Goal: Check status: Check status

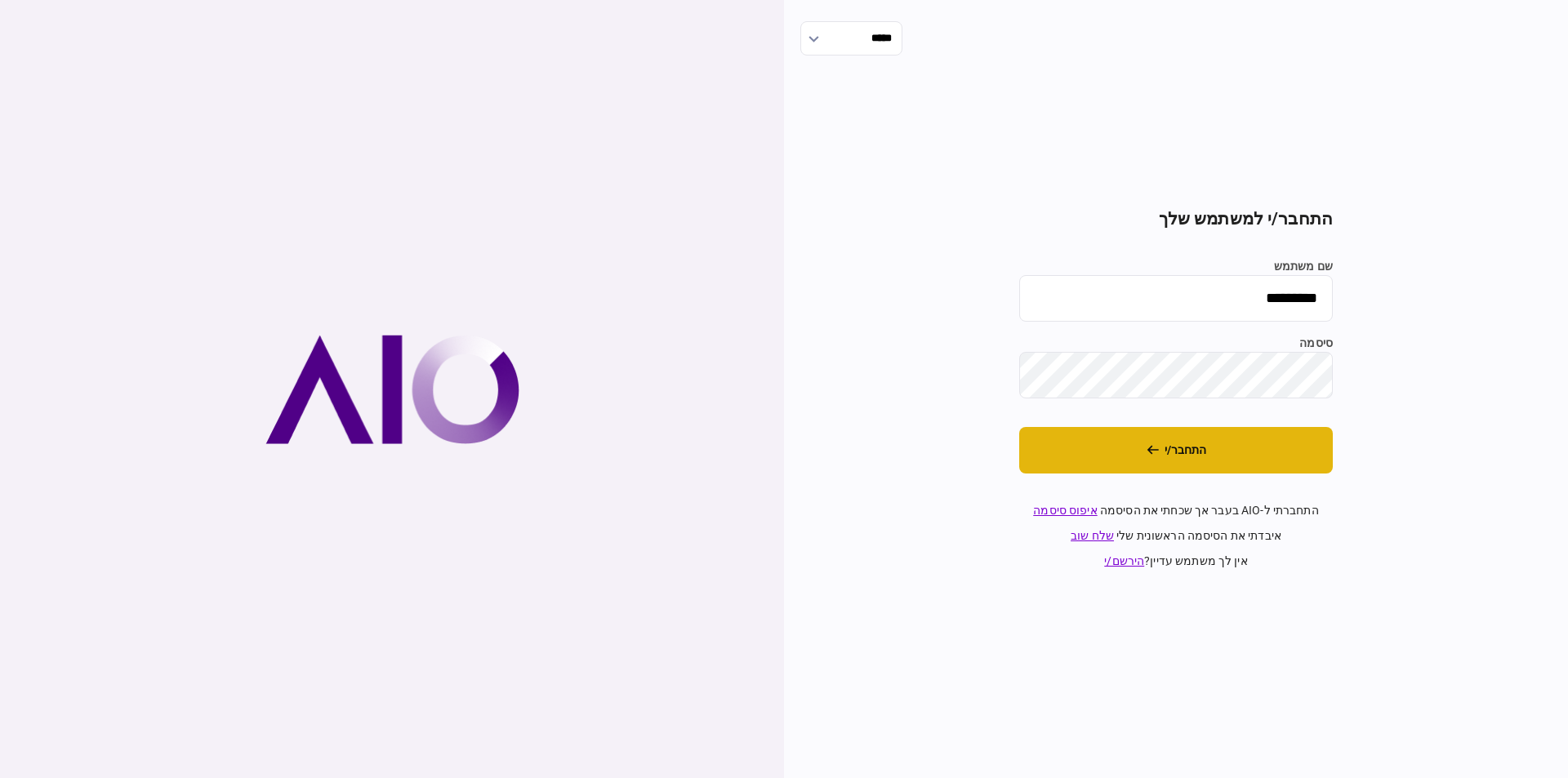
click at [1284, 464] on button "התחבר/י" at bounding box center [1175, 450] width 314 height 46
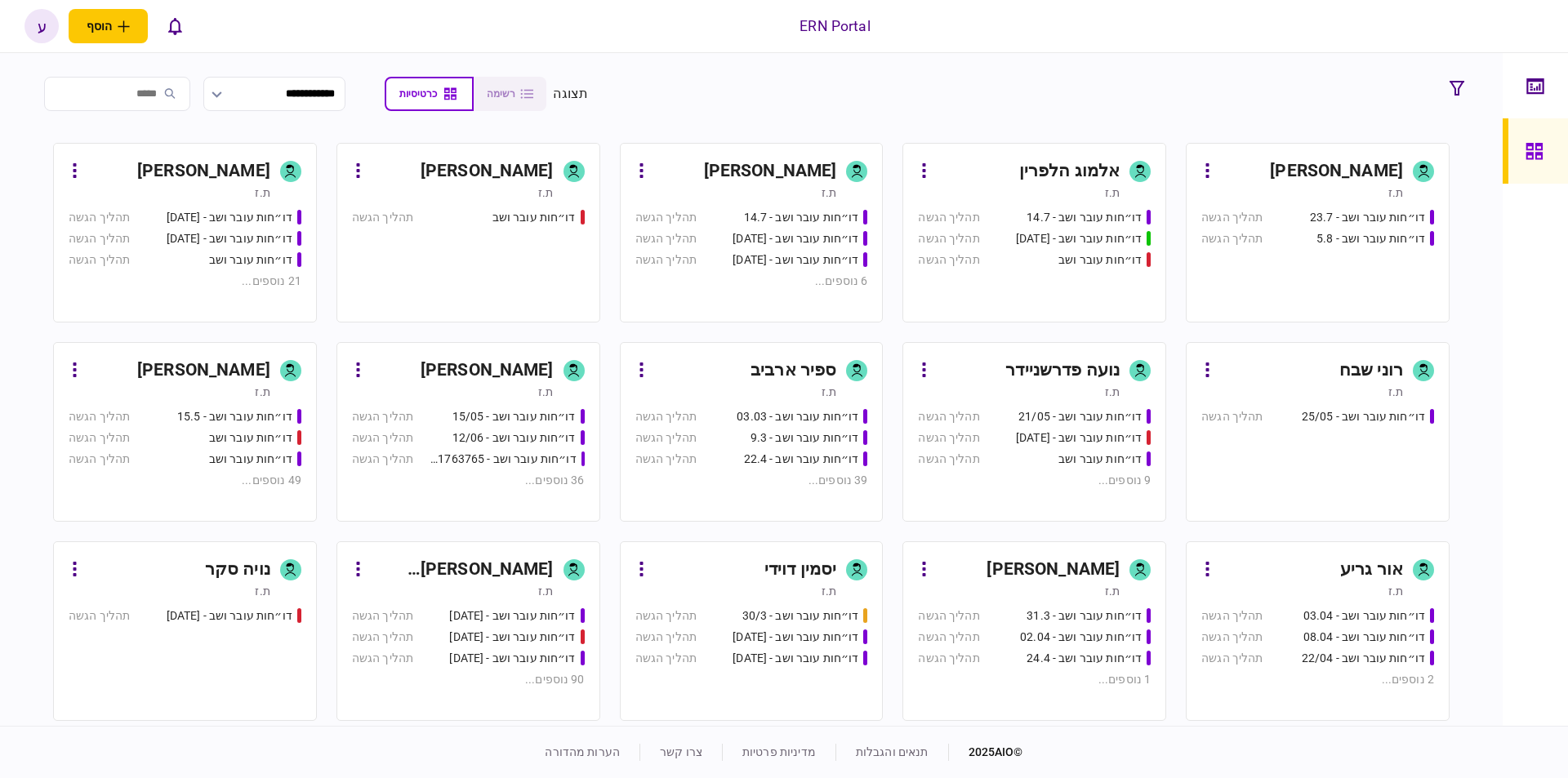
scroll to position [93, 0]
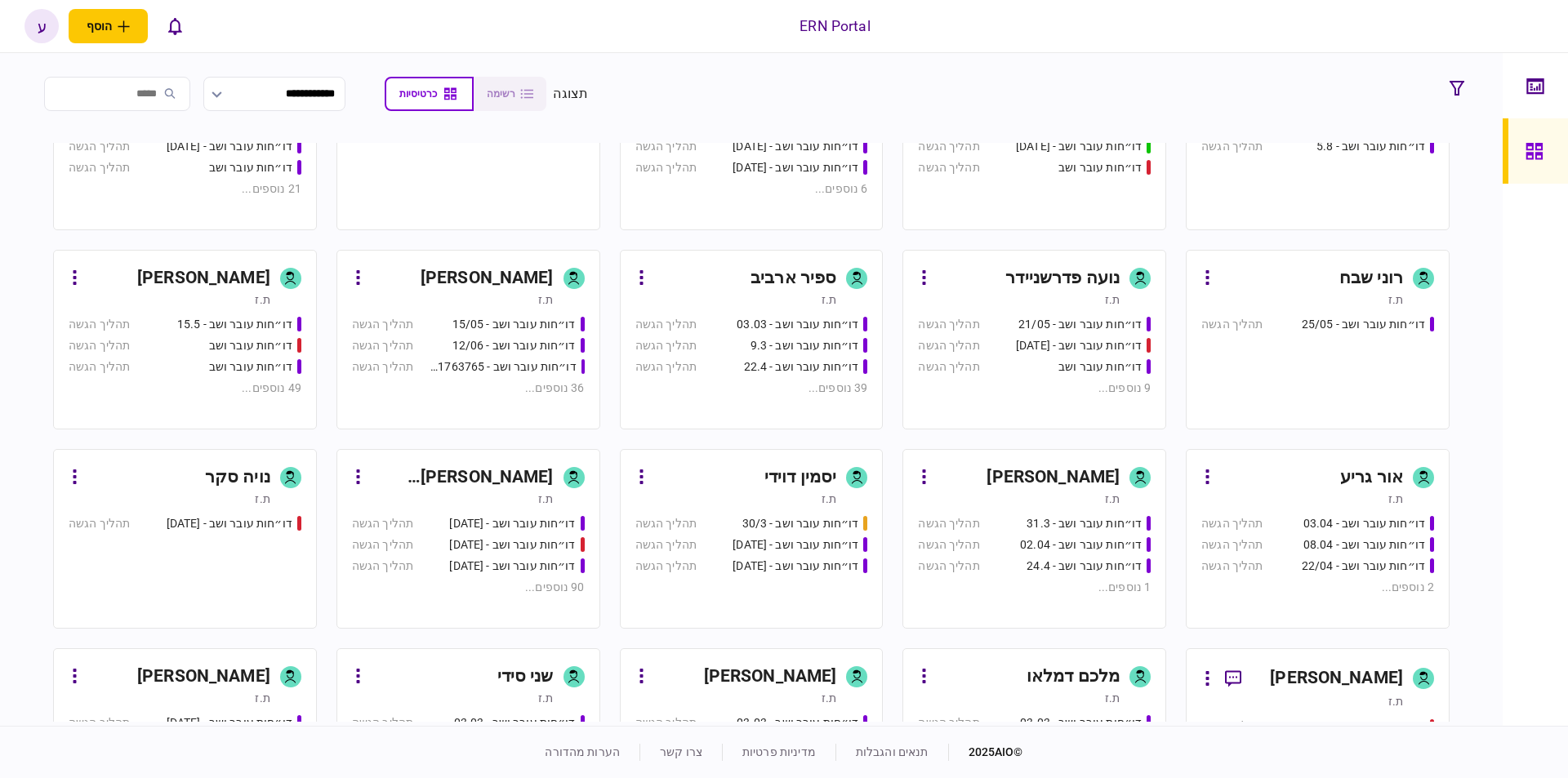
click at [189, 286] on div "[PERSON_NAME]" at bounding box center [204, 279] width 133 height 26
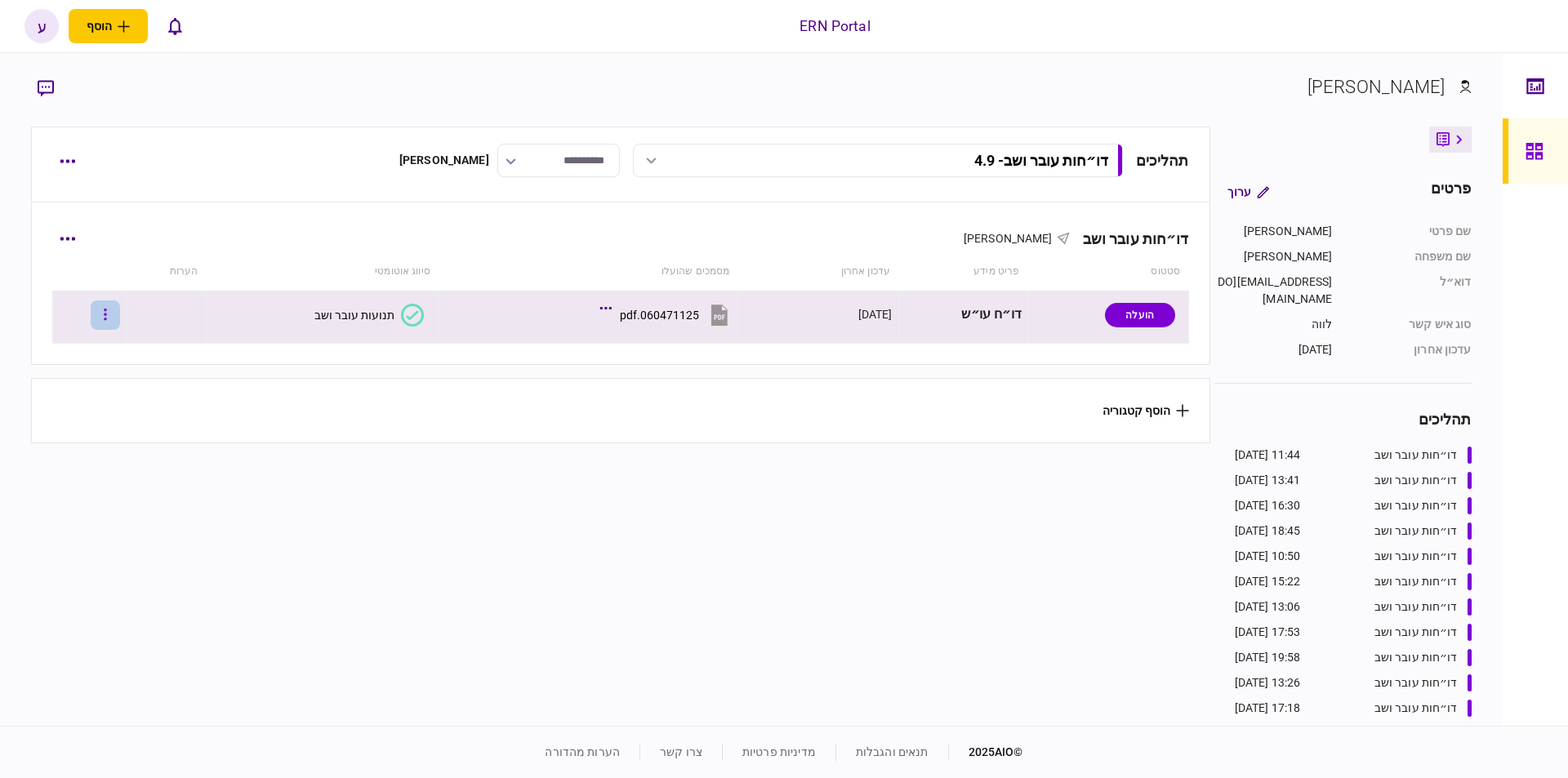
click at [115, 314] on button "button" at bounding box center [106, 315] width 30 height 30
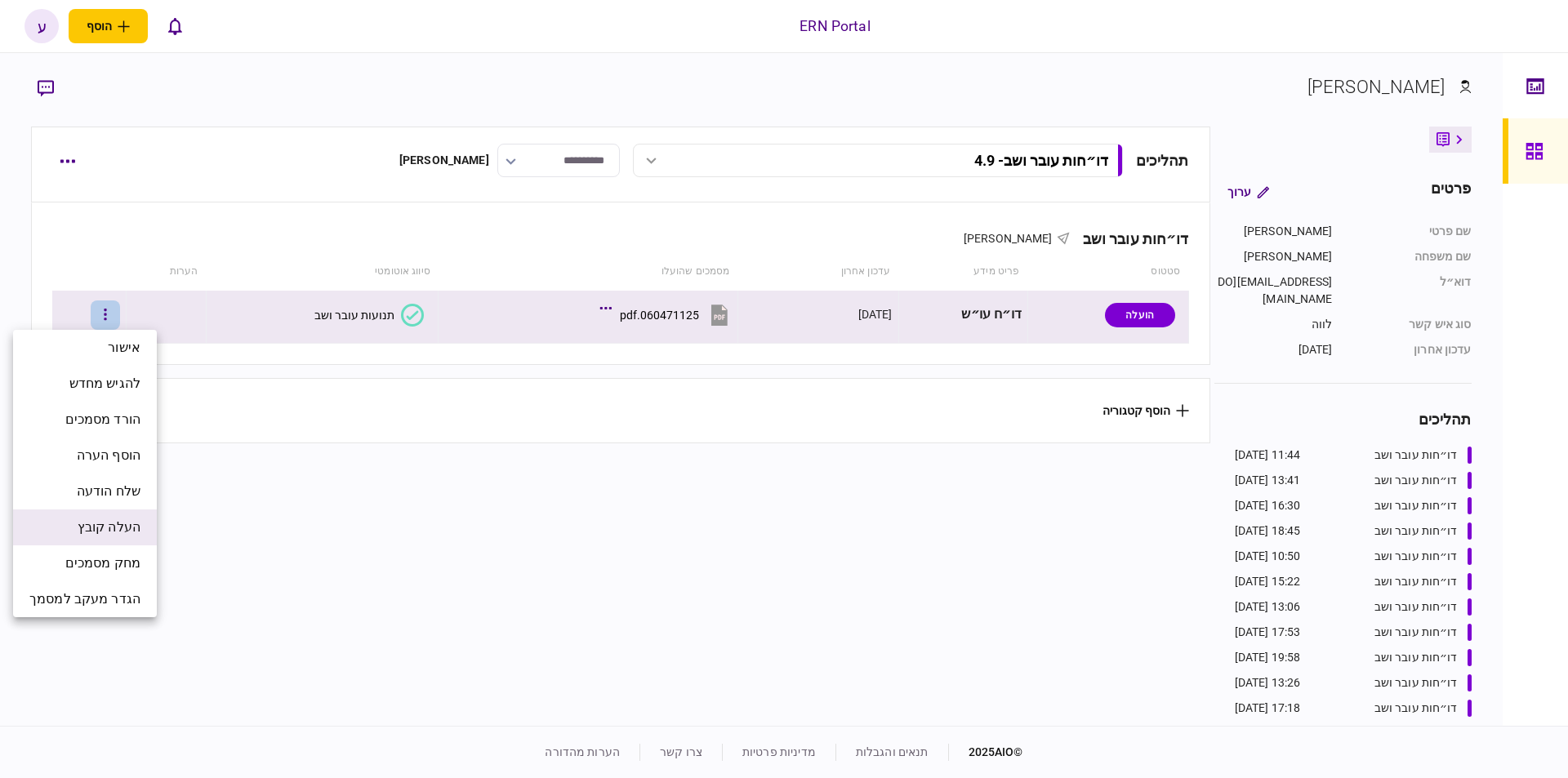
click at [114, 526] on span "העלה קובץ" at bounding box center [109, 527] width 63 height 19
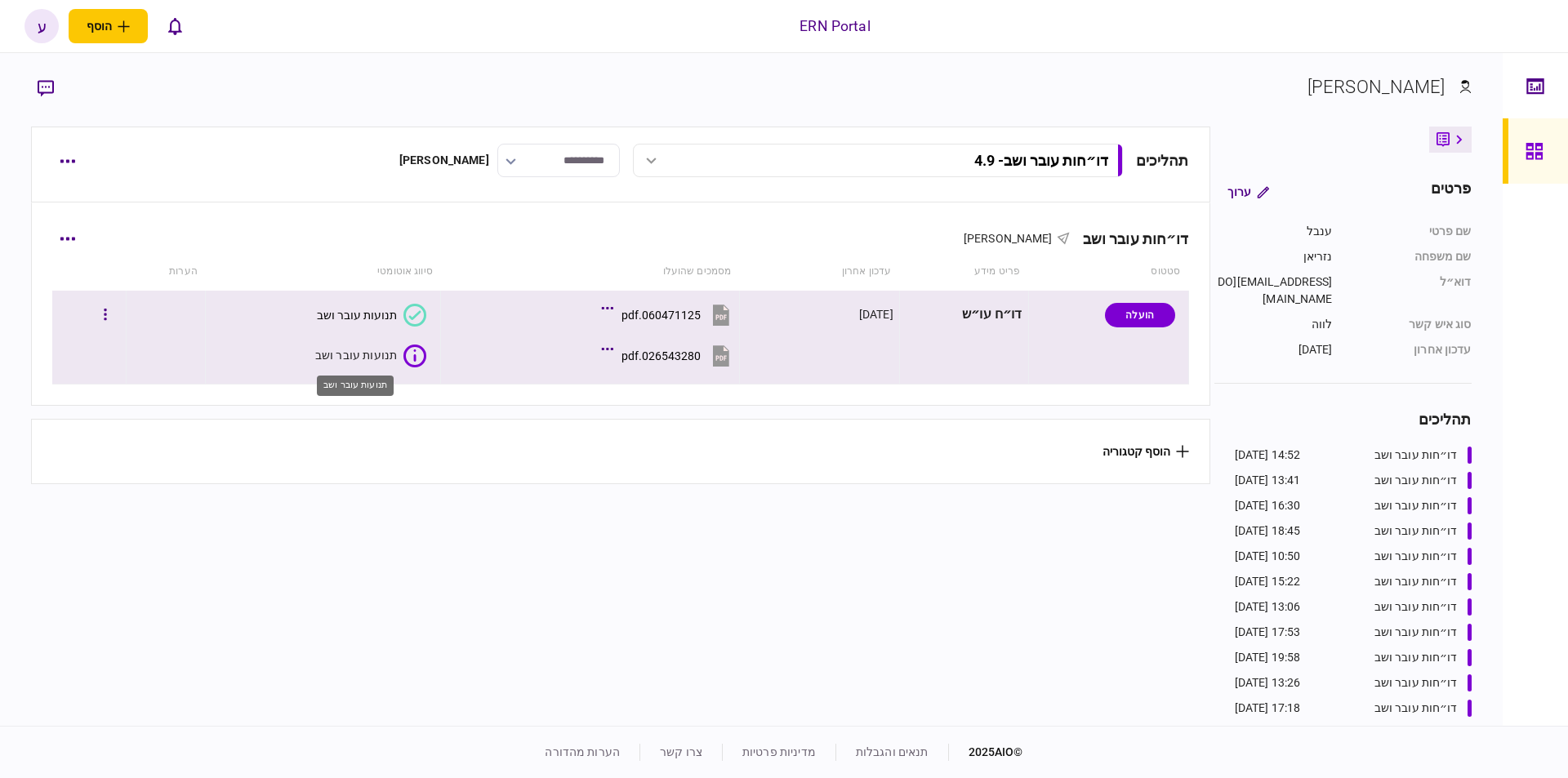
click at [380, 345] on div "תנועות עובר ושב" at bounding box center [370, 356] width 112 height 23
click at [335, 363] on div "תנועות עובר ושב" at bounding box center [356, 356] width 82 height 17
click at [379, 357] on div "תנועות עובר ושב" at bounding box center [354, 356] width 80 height 13
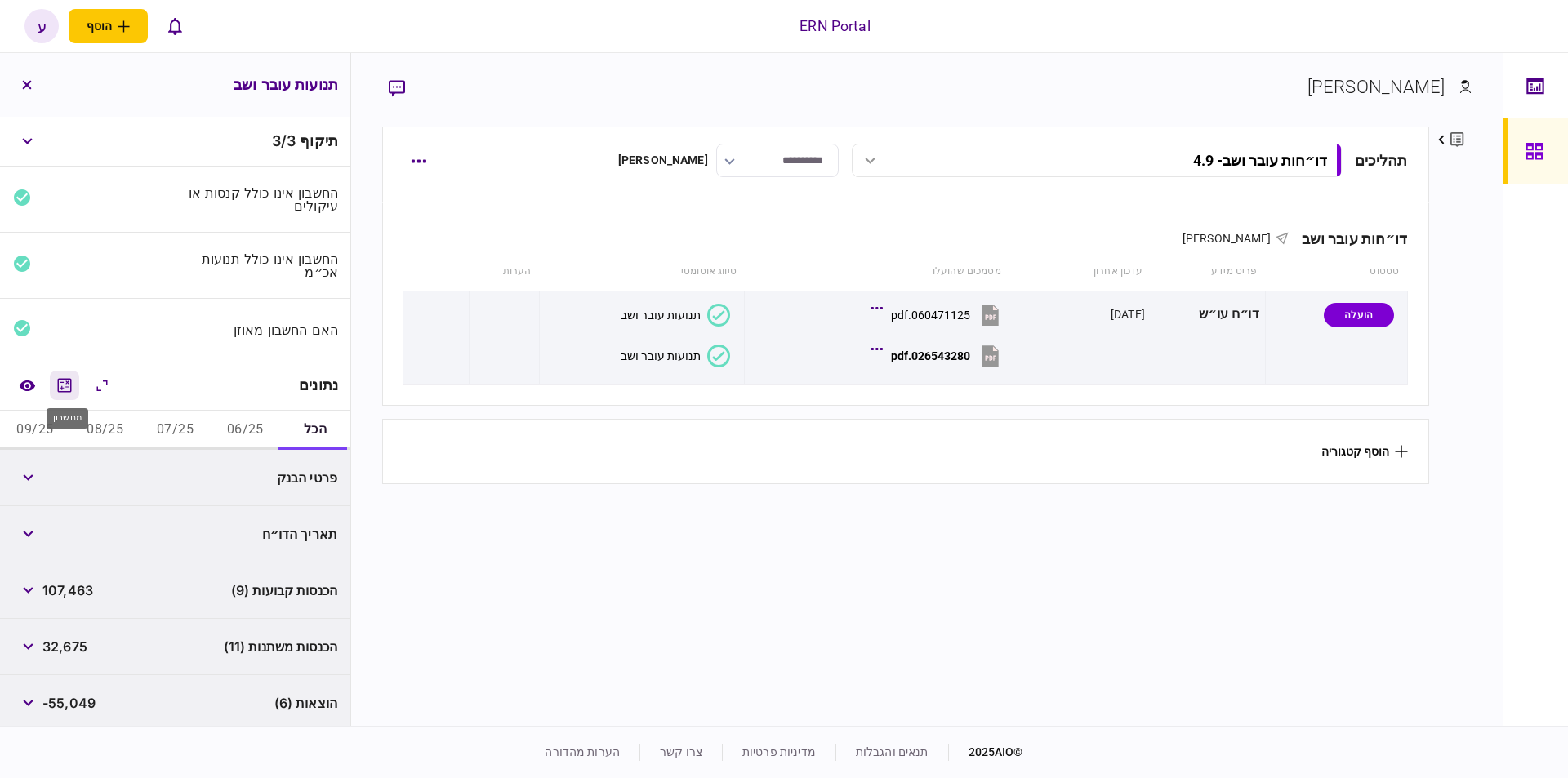
click at [73, 383] on icon "מחשבון" at bounding box center [64, 385] width 19 height 19
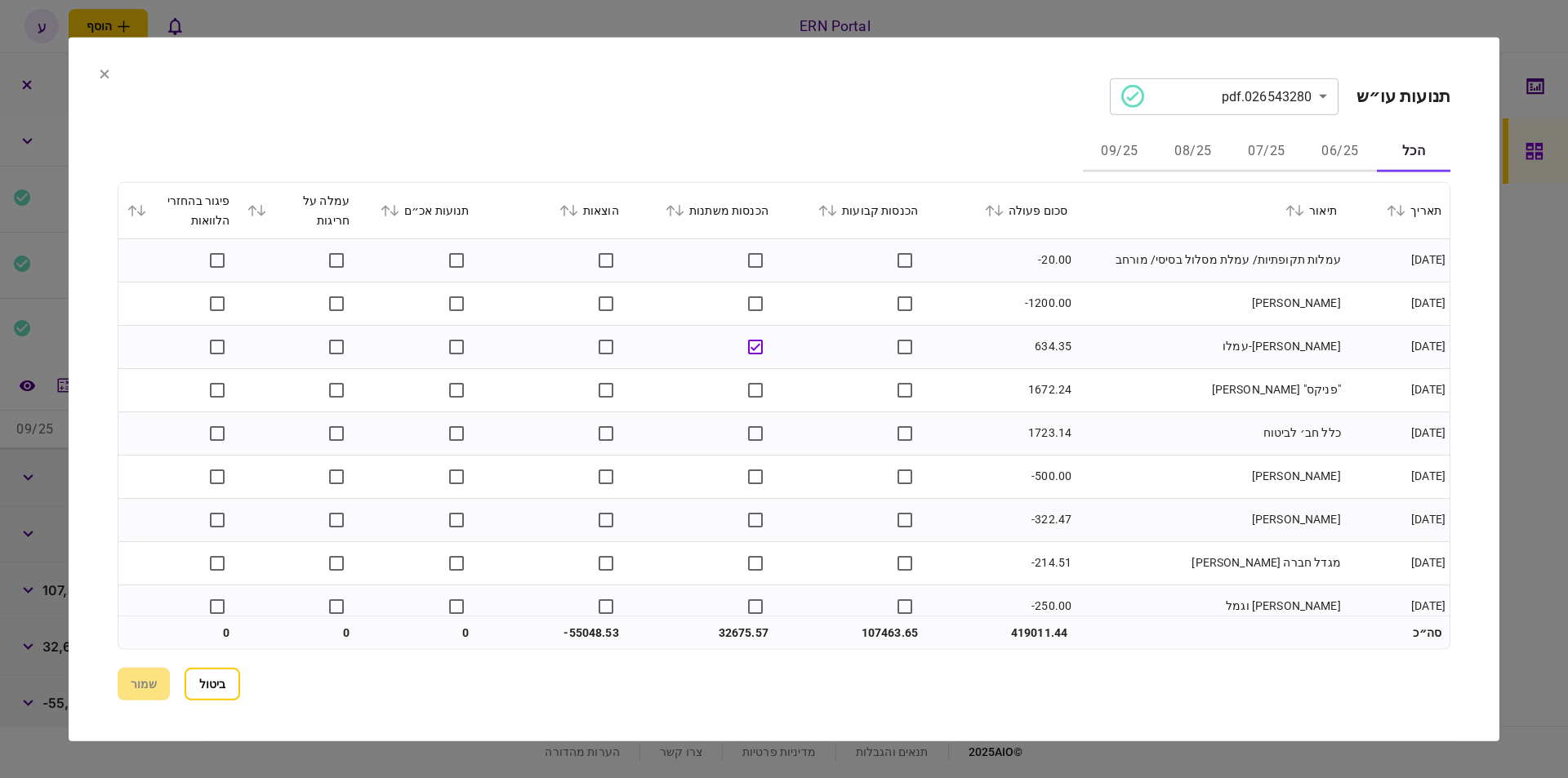
click at [1323, 154] on button "06/25" at bounding box center [1339, 152] width 73 height 39
click at [1004, 212] on icon at bounding box center [998, 209] width 10 height 11
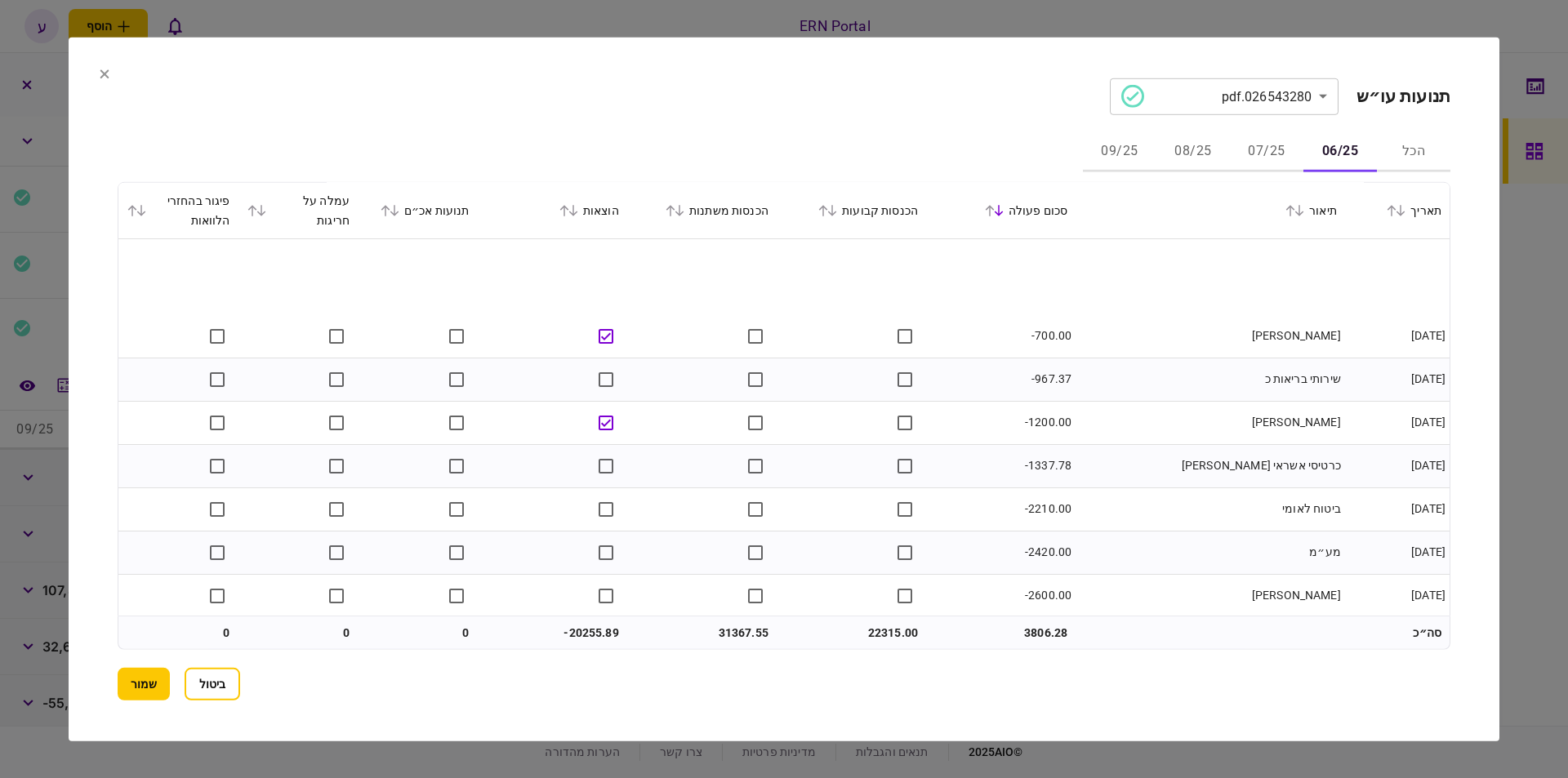
scroll to position [1010, 0]
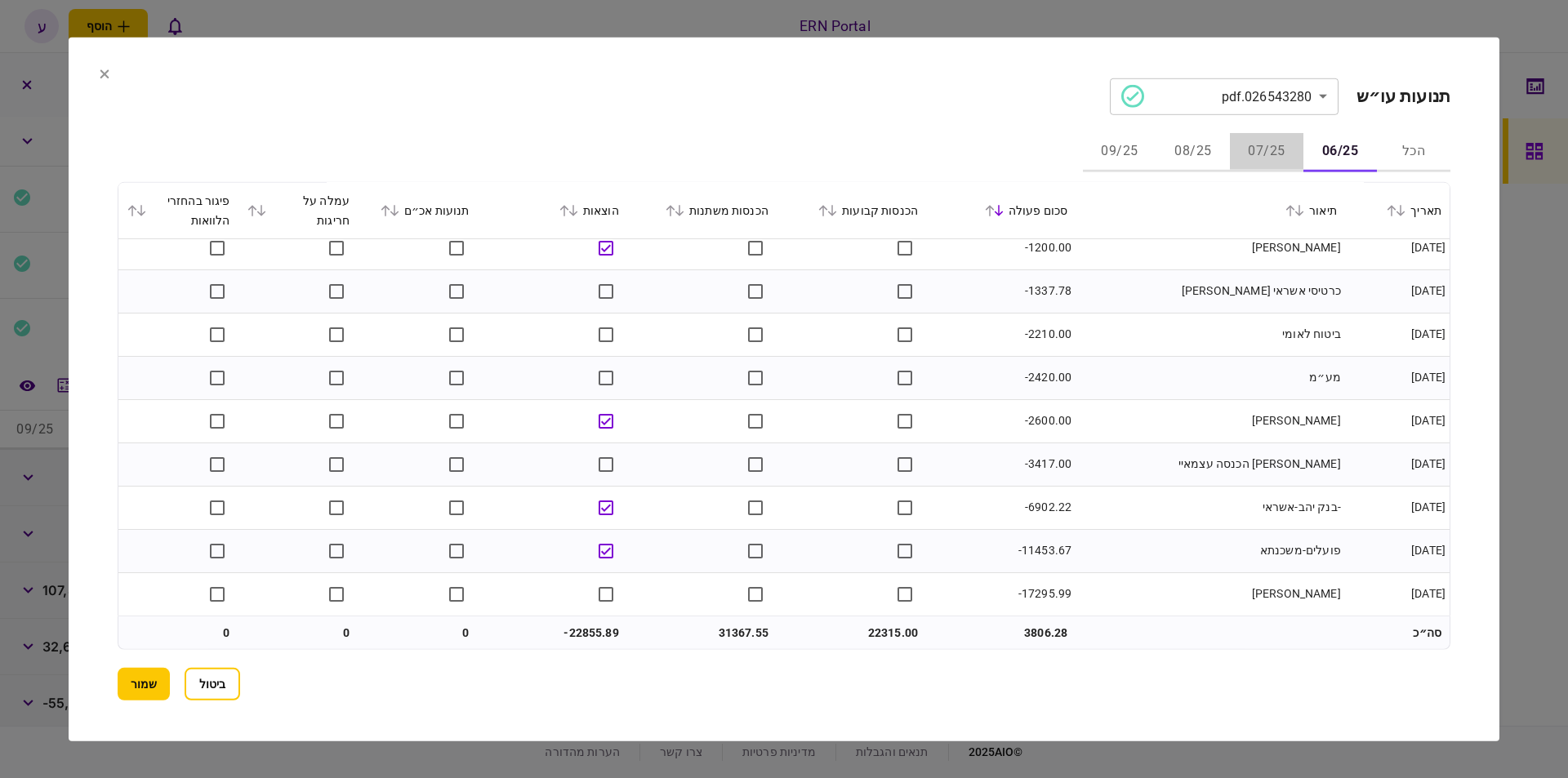
click at [1254, 146] on button "07/25" at bounding box center [1266, 152] width 73 height 39
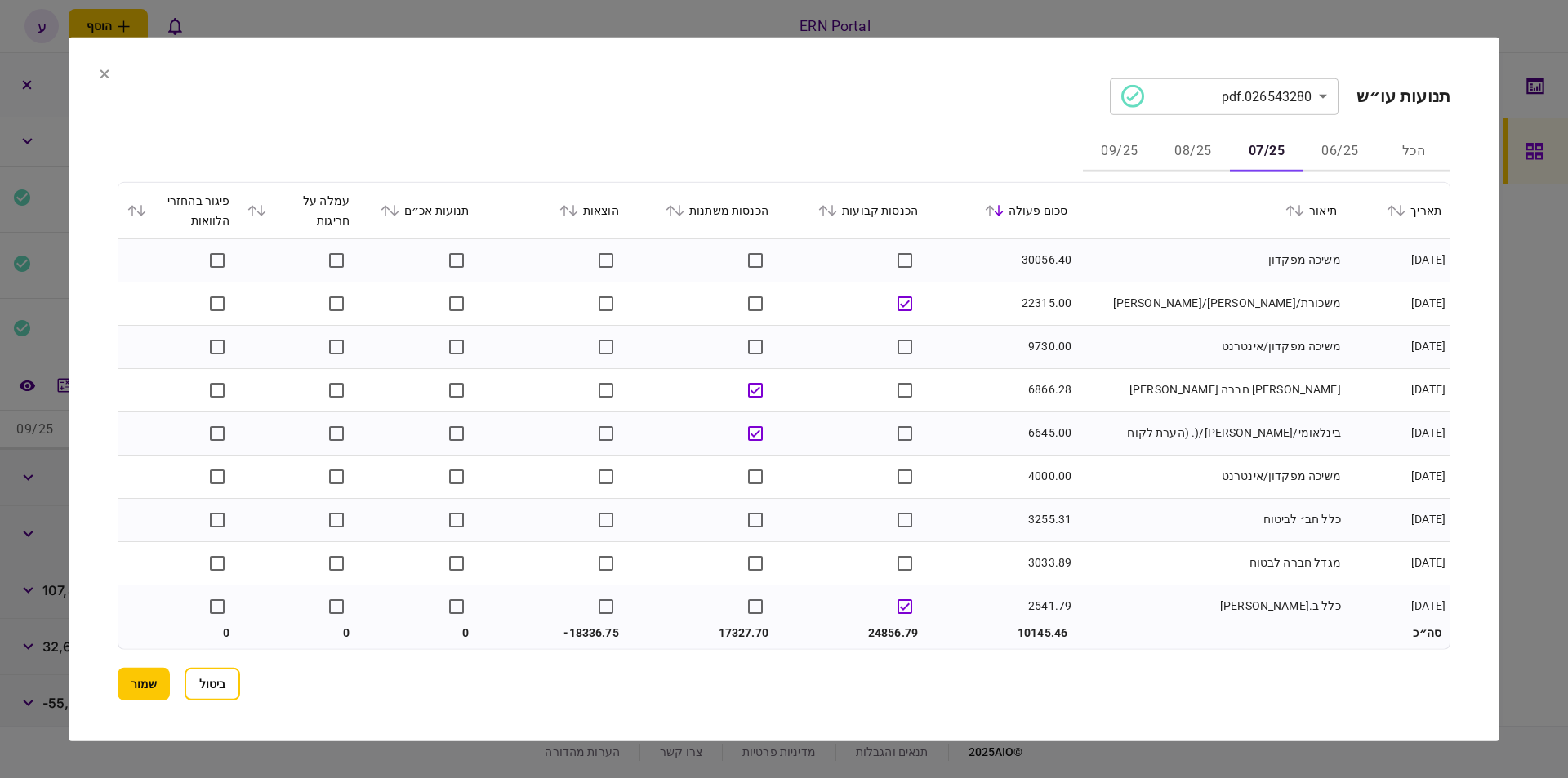
click at [1330, 147] on button "06/25" at bounding box center [1339, 152] width 73 height 39
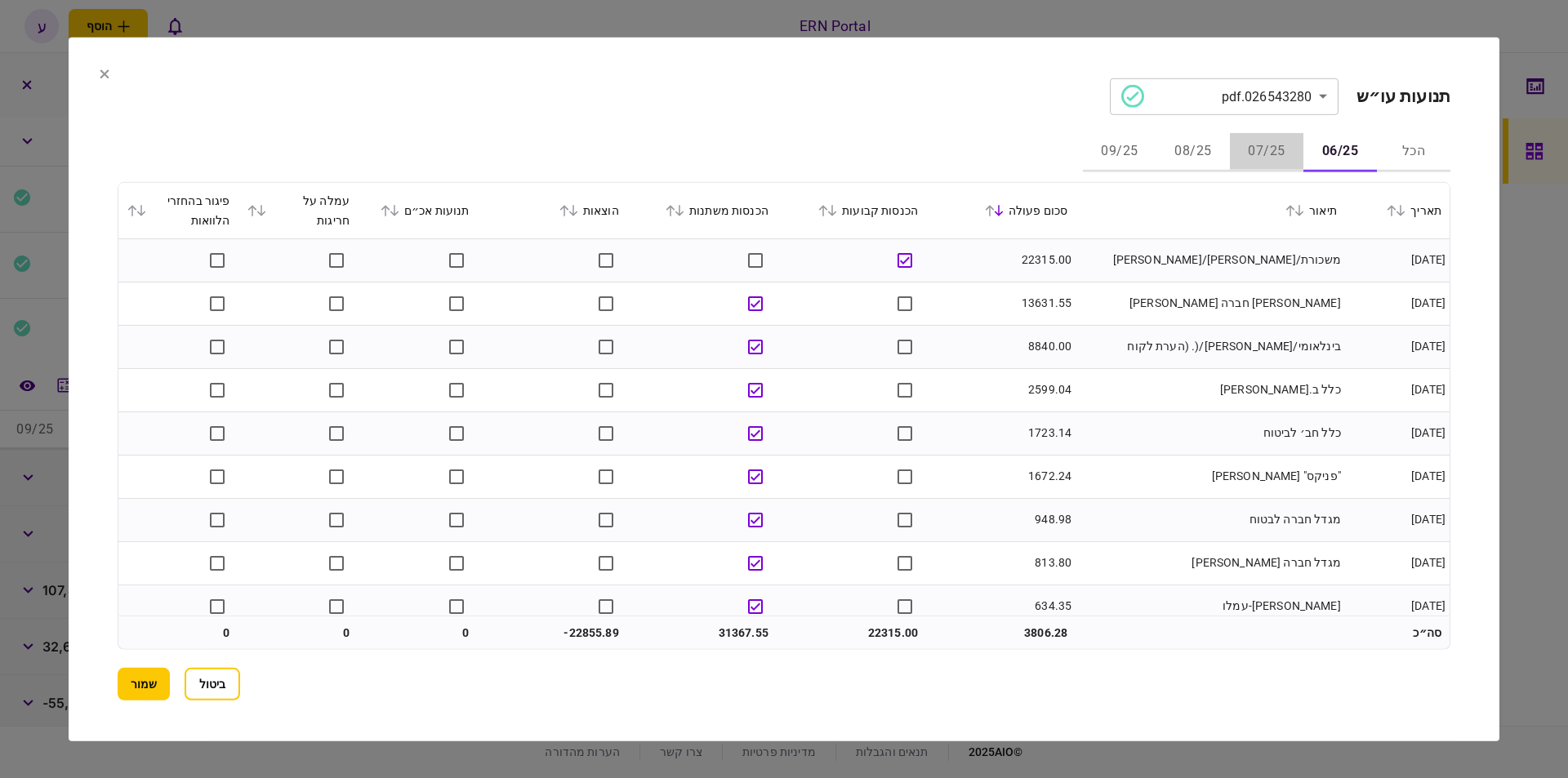
click at [1280, 155] on button "07/25" at bounding box center [1266, 152] width 73 height 39
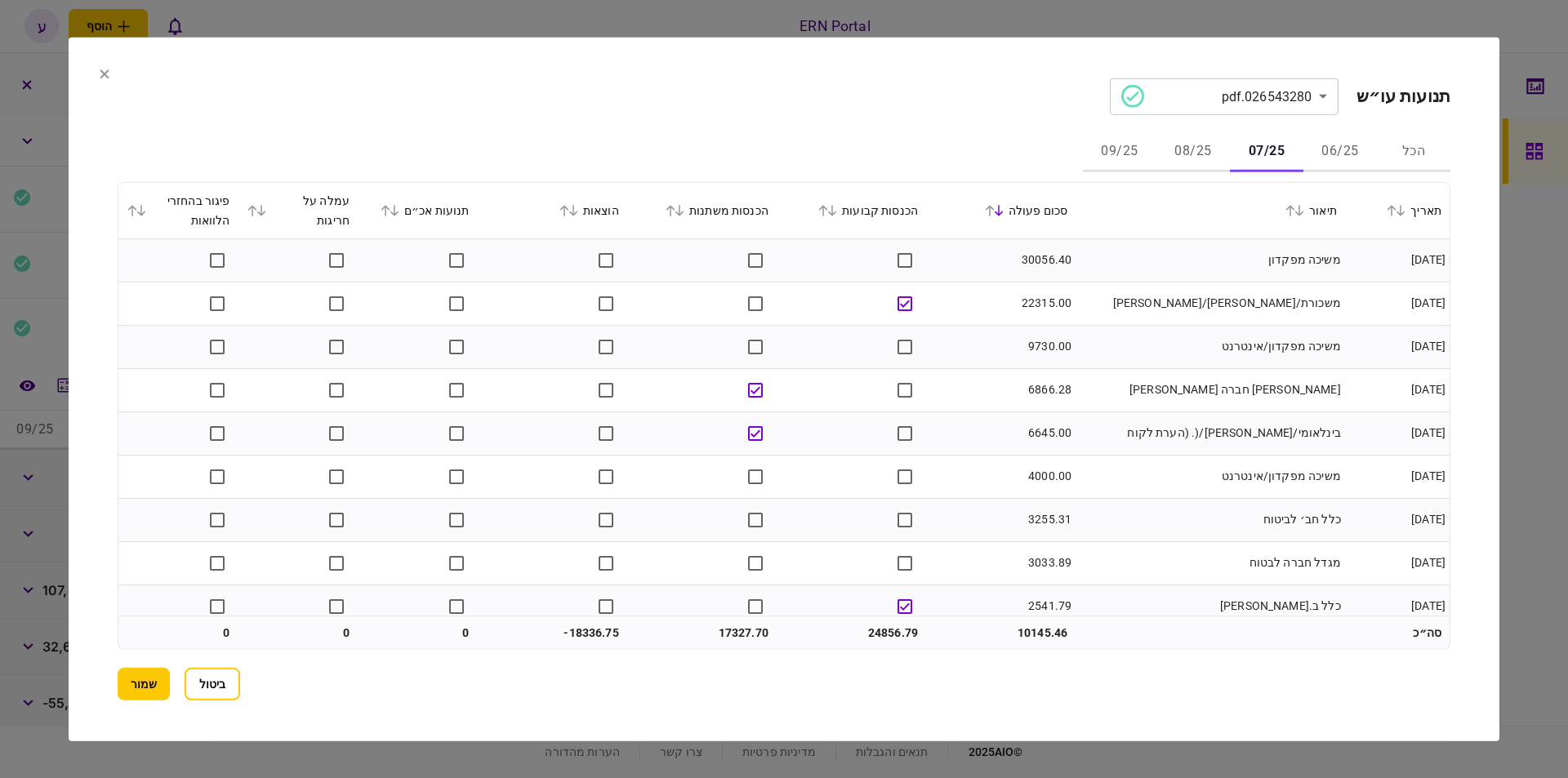
click at [1212, 152] on button "08/25" at bounding box center [1192, 152] width 73 height 39
click at [1275, 160] on button "07/25" at bounding box center [1266, 152] width 73 height 39
click at [1321, 152] on button "06/25" at bounding box center [1339, 152] width 73 height 39
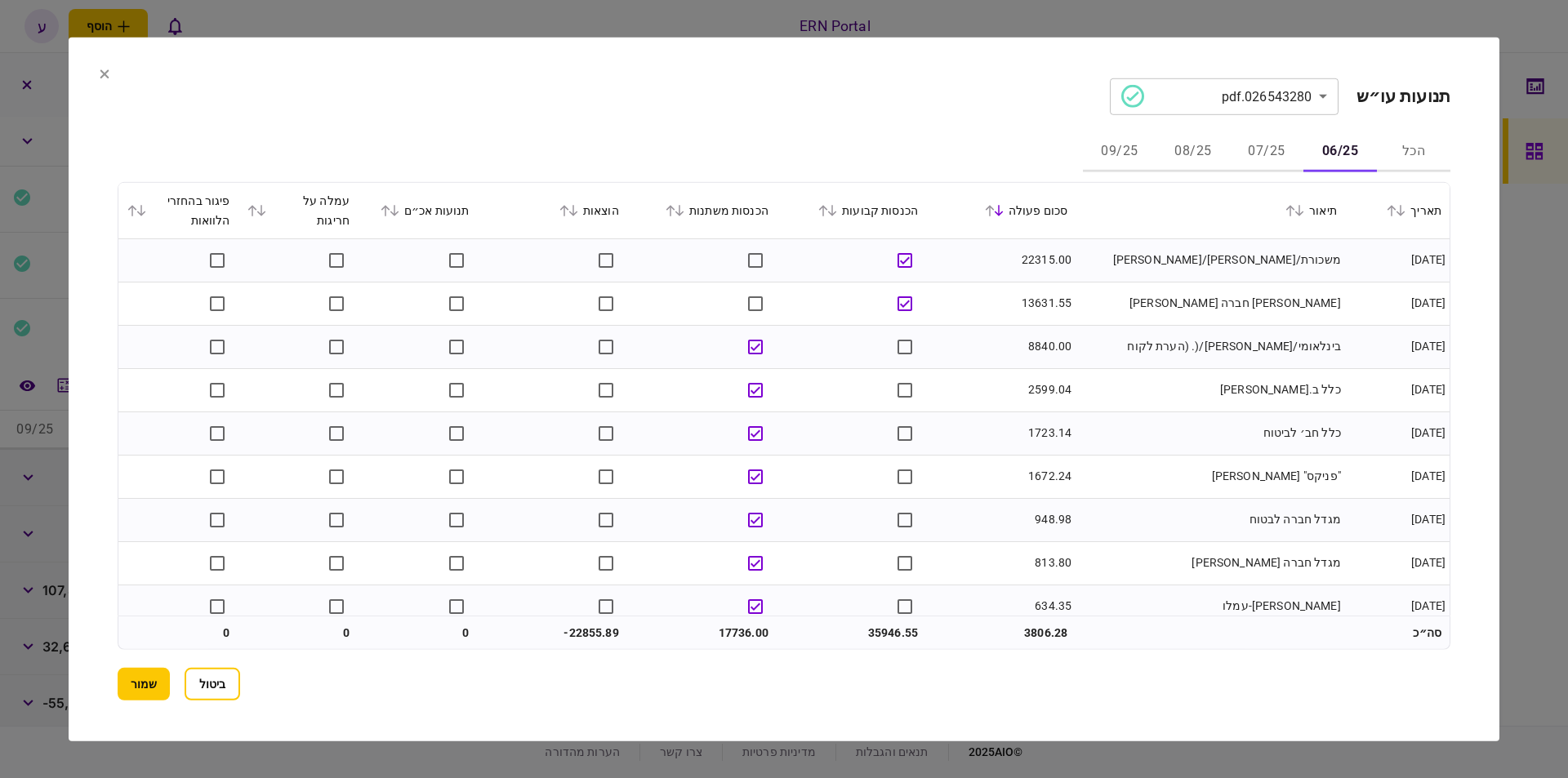
click at [1239, 157] on button "07/25" at bounding box center [1266, 152] width 73 height 39
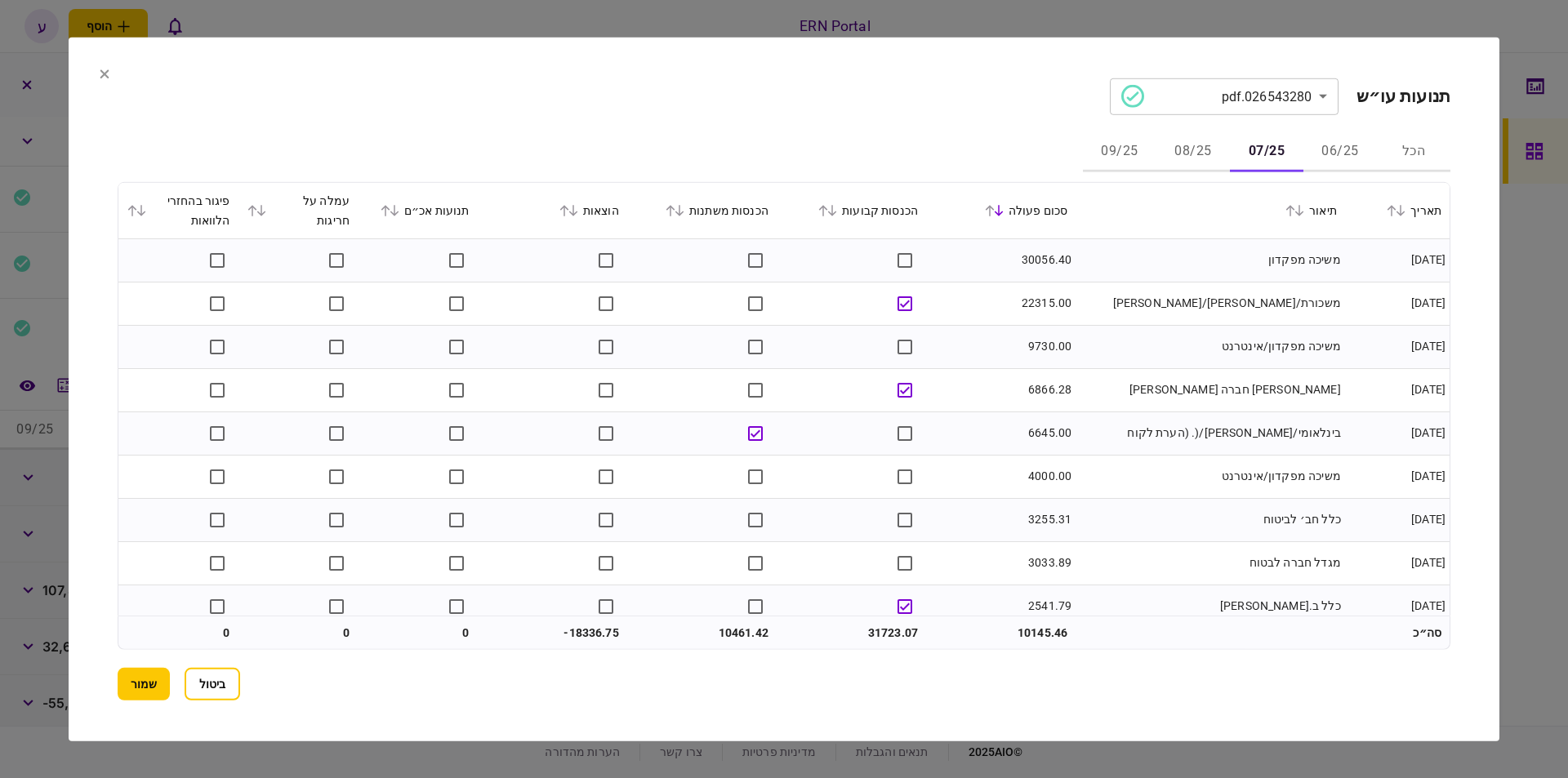
click at [1321, 151] on button "06/25" at bounding box center [1339, 152] width 73 height 39
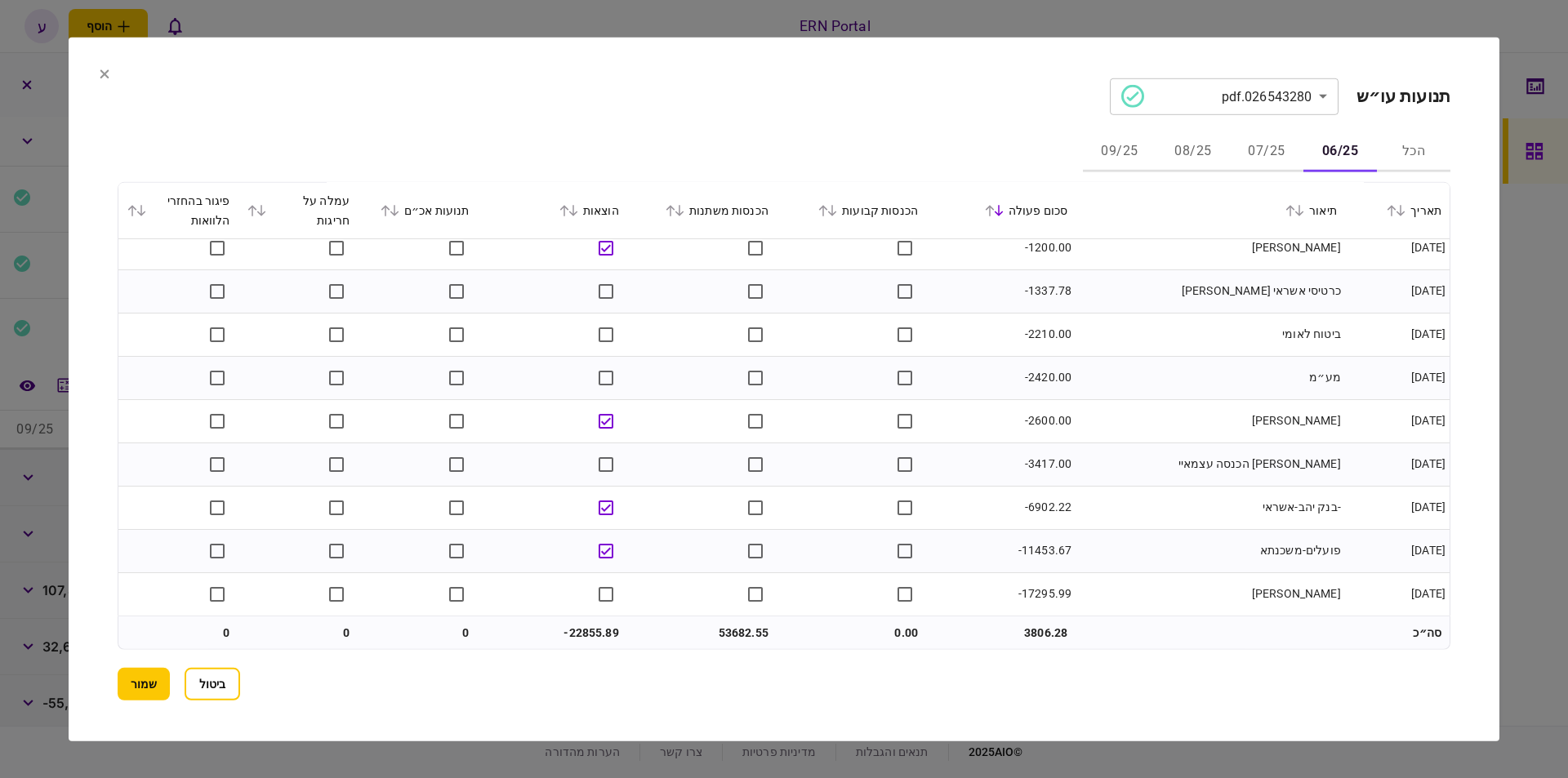
click at [1261, 134] on button "07/25" at bounding box center [1266, 152] width 73 height 39
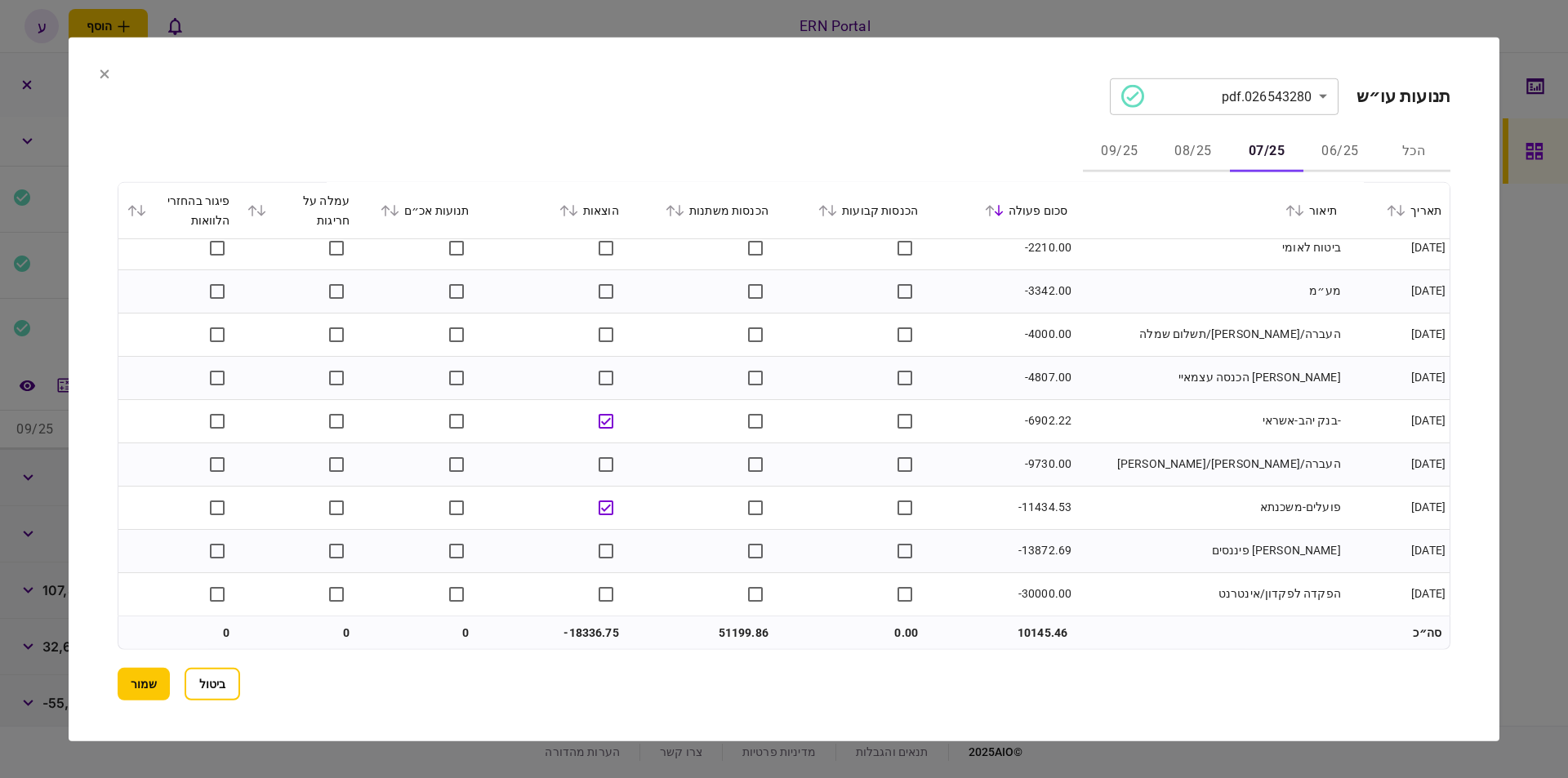
scroll to position [1529, 0]
click at [1348, 149] on button "06/25" at bounding box center [1339, 152] width 73 height 39
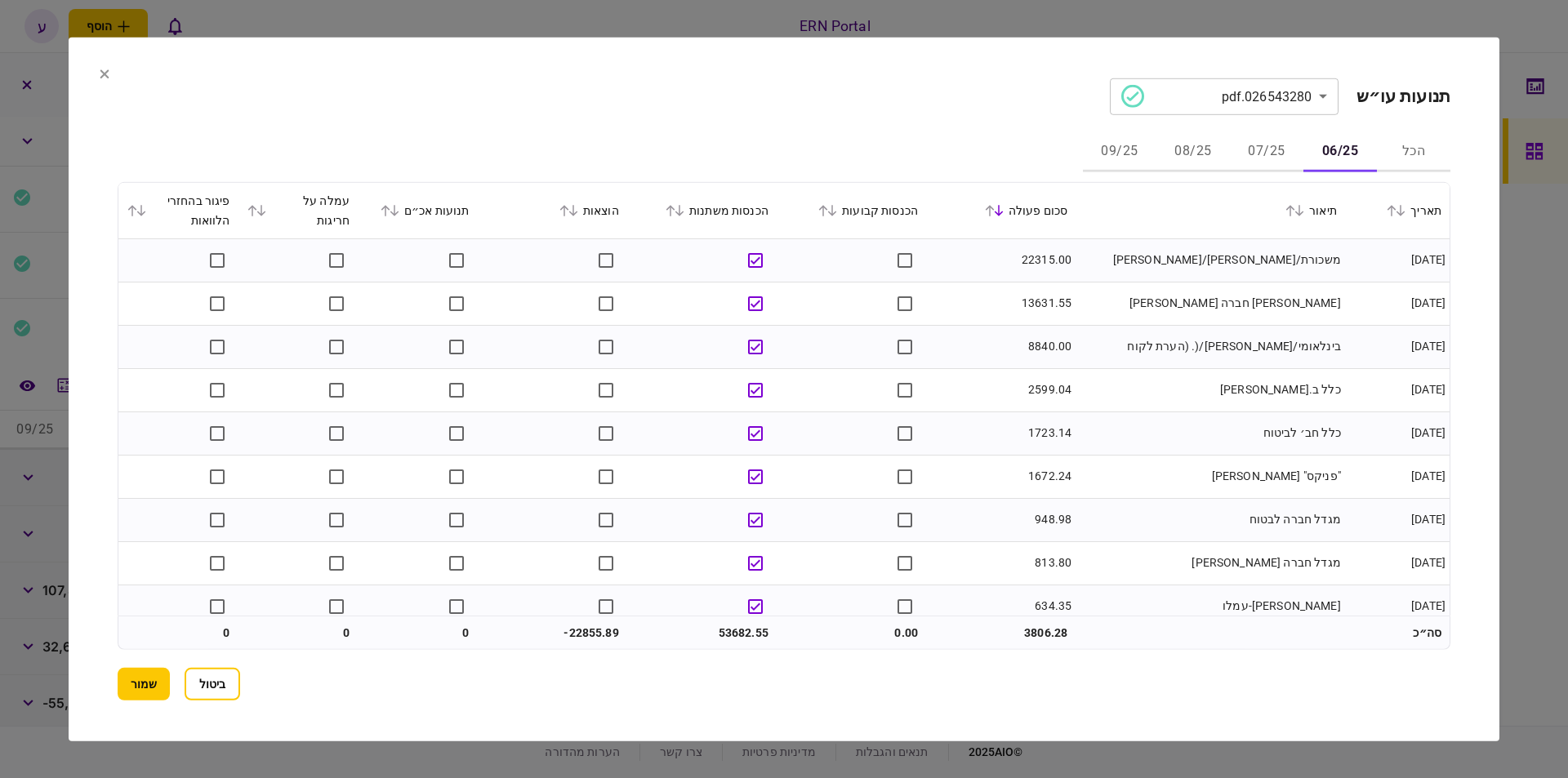
click at [560, 213] on div "הוצאות" at bounding box center [553, 209] width 133 height 19
click at [566, 211] on icon at bounding box center [564, 209] width 10 height 11
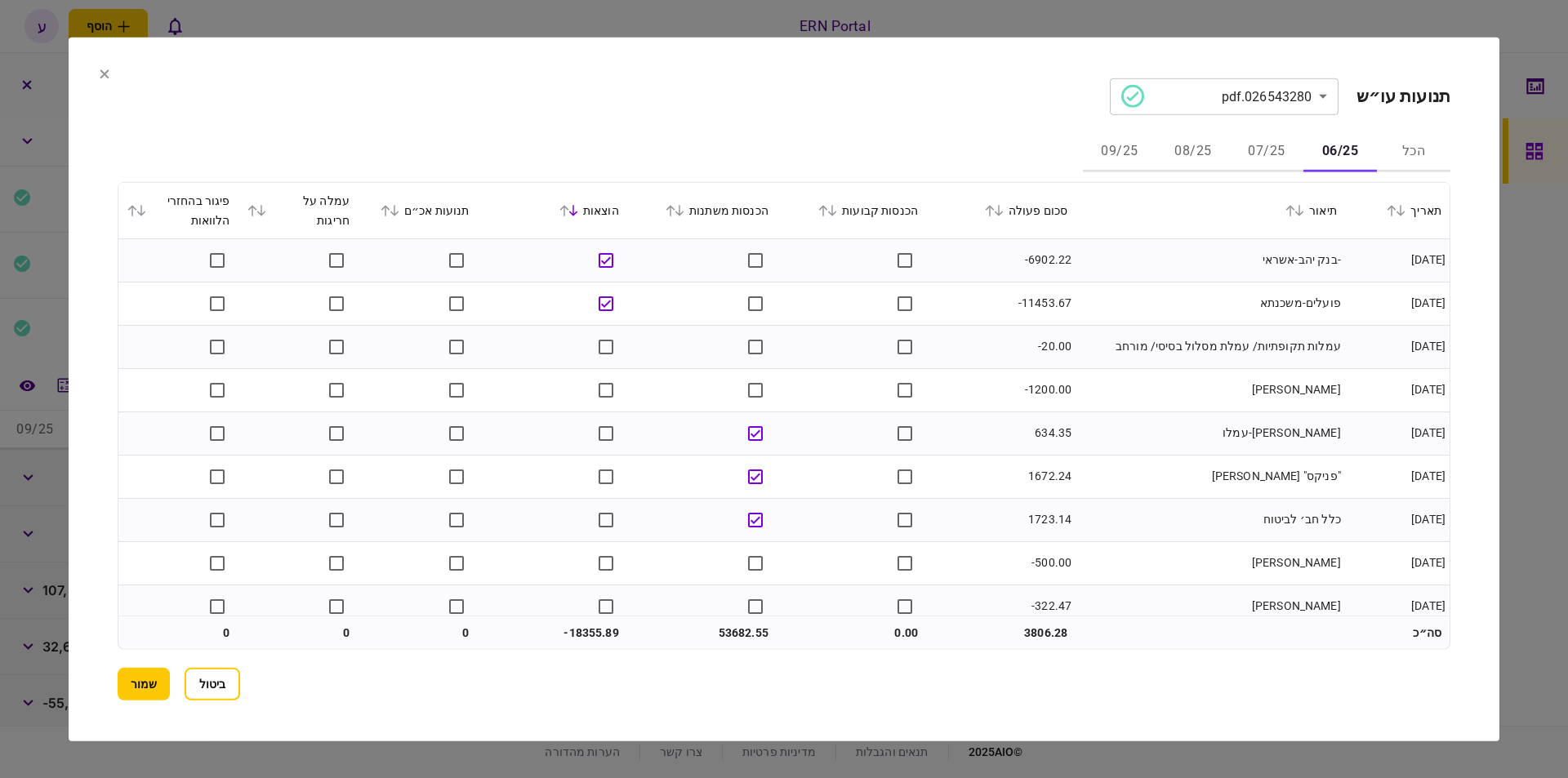
click at [1185, 152] on button "08/25" at bounding box center [1192, 152] width 73 height 39
click at [1004, 216] on icon at bounding box center [998, 209] width 10 height 11
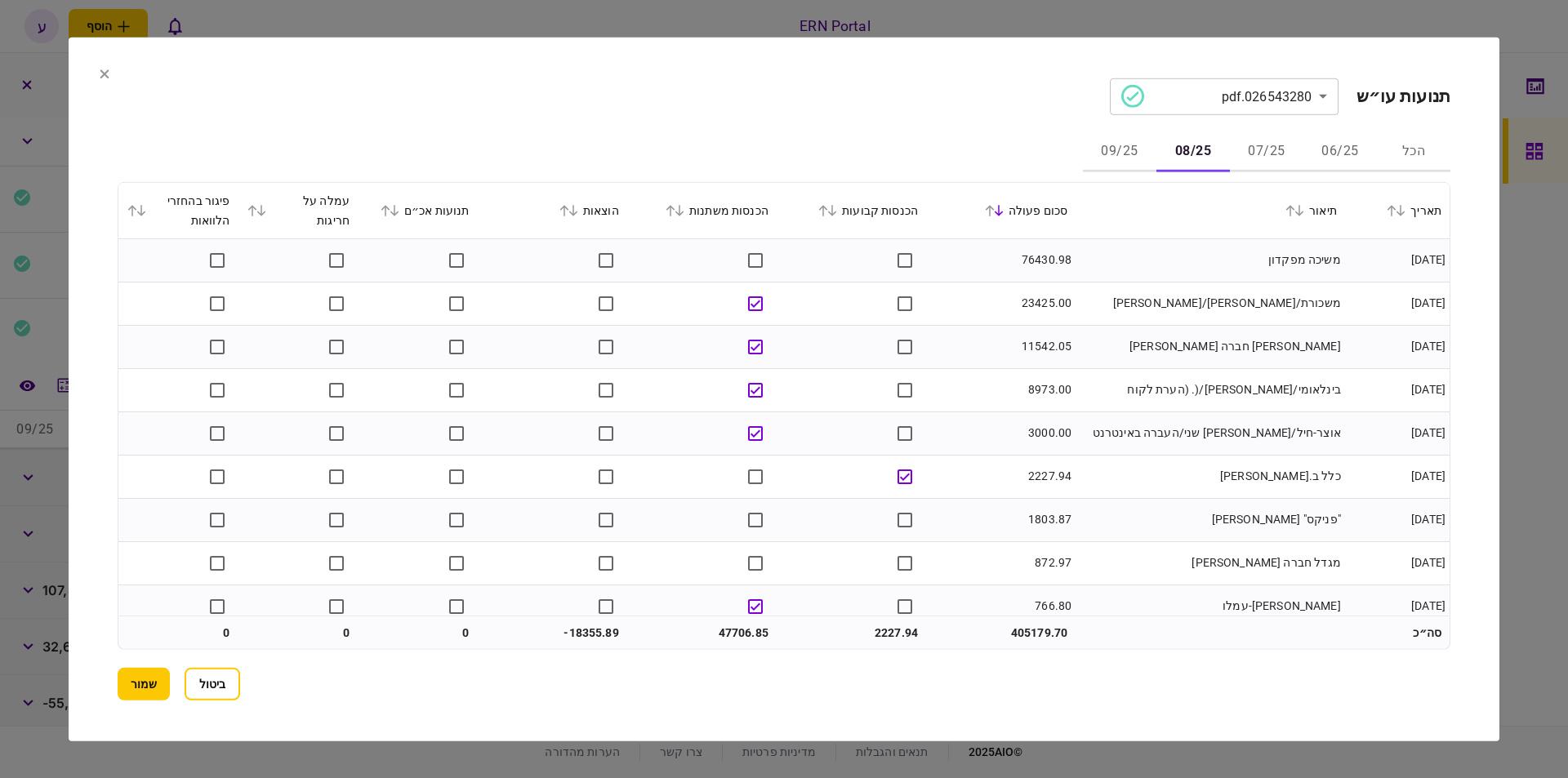
click at [887, 475] on td at bounding box center [850, 476] width 149 height 44
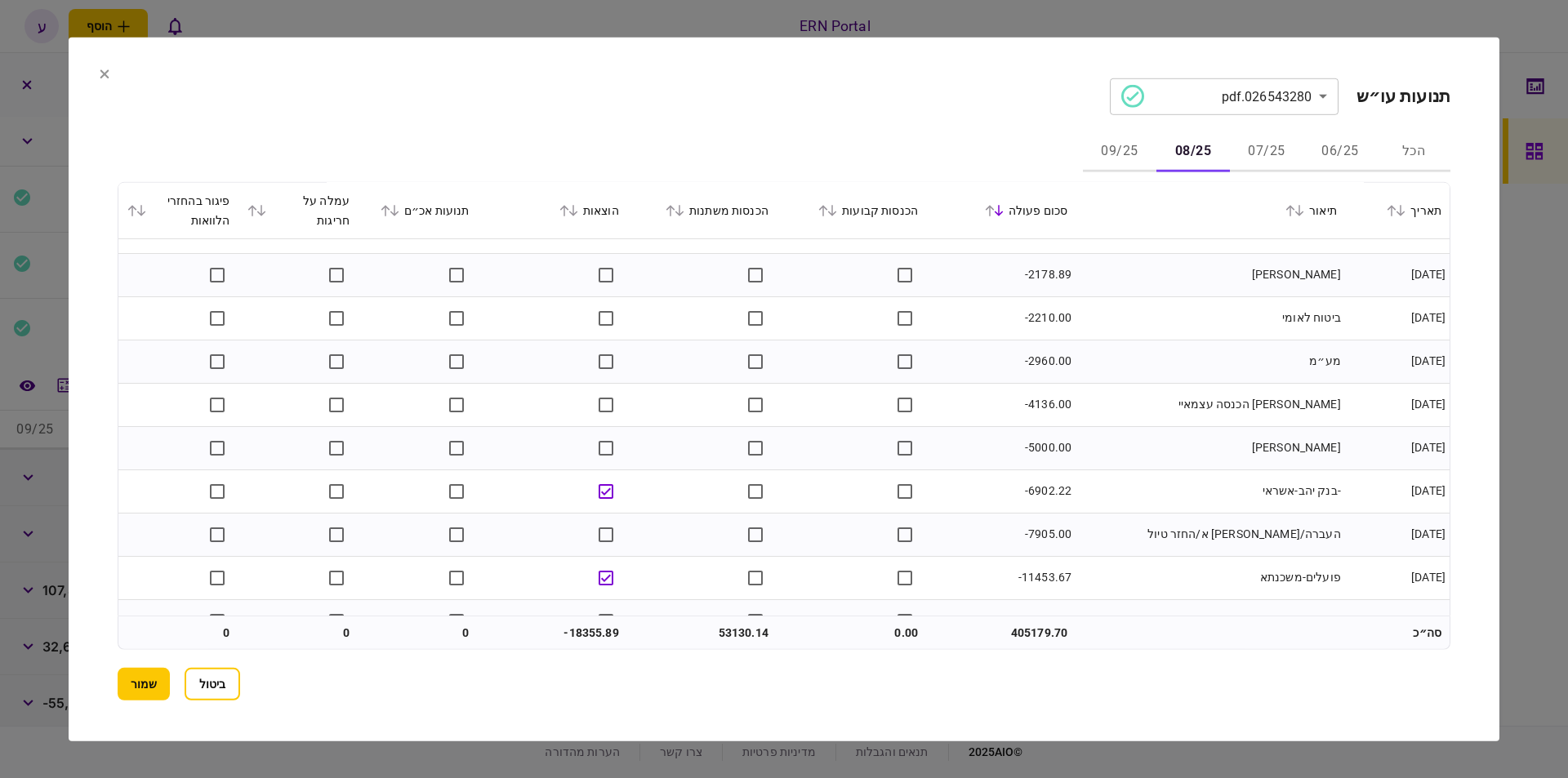
scroll to position [1140, 0]
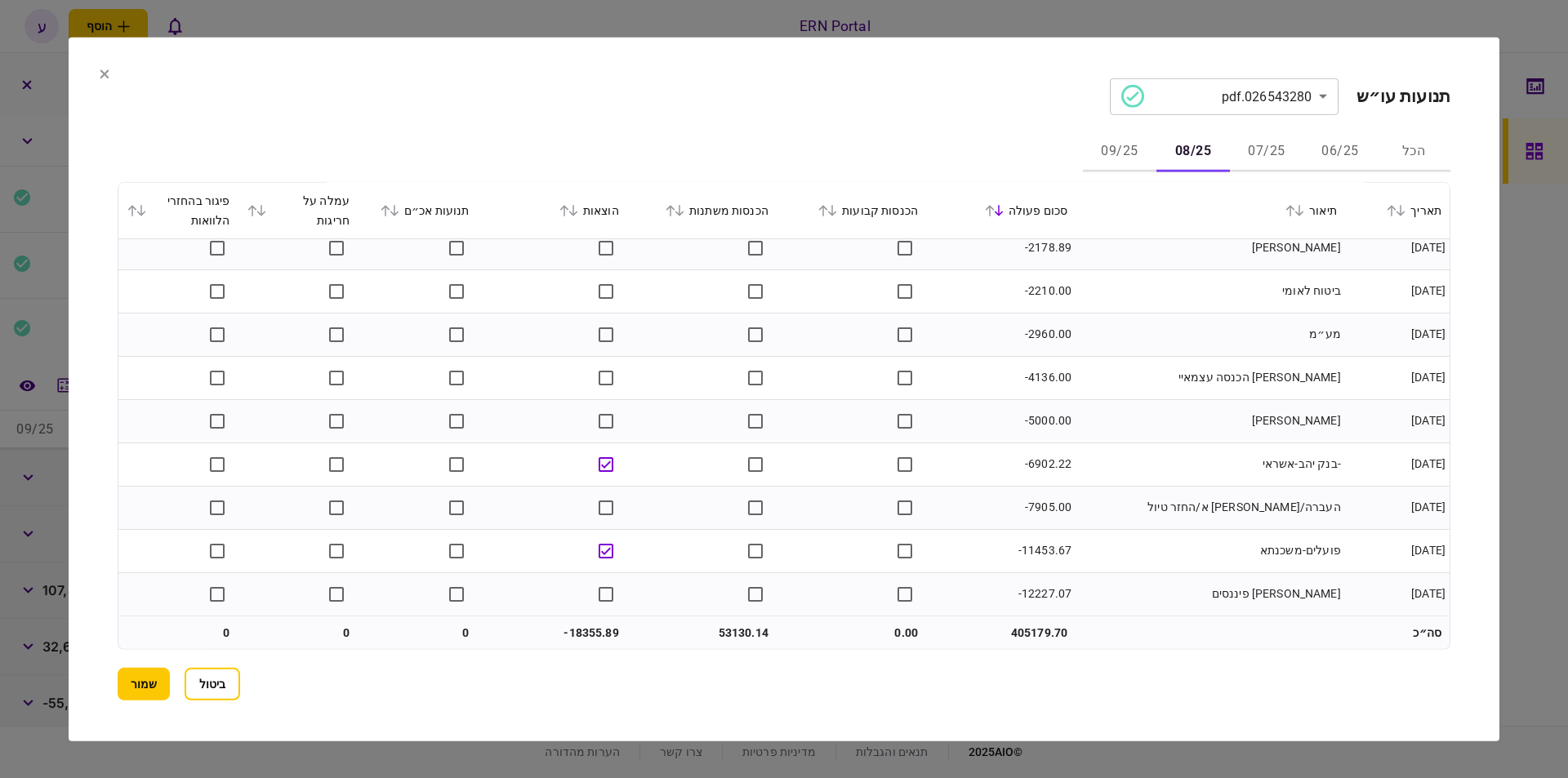
click at [1104, 166] on button "09/25" at bounding box center [1119, 152] width 73 height 39
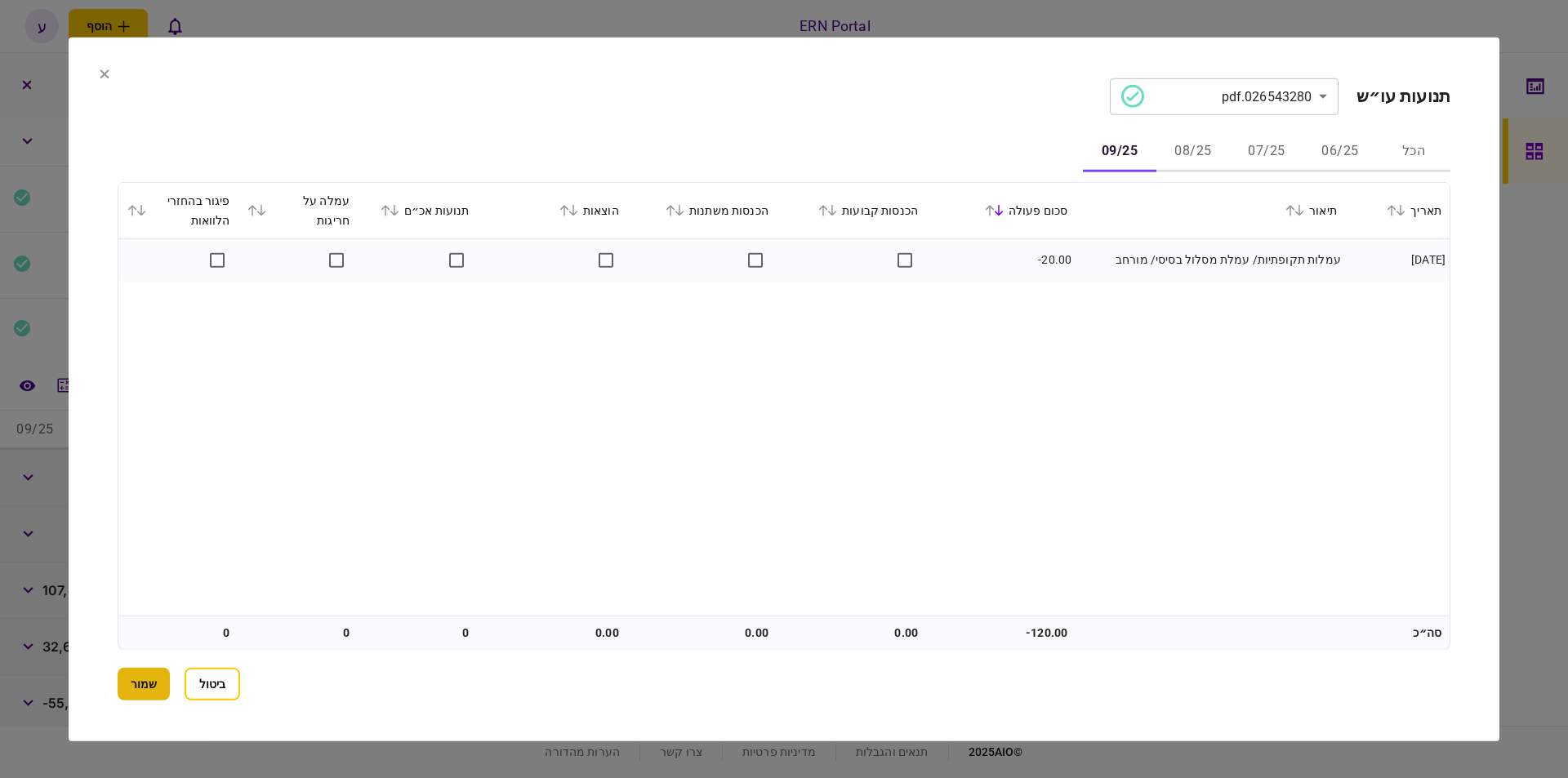
click at [145, 671] on button "שמור" at bounding box center [144, 684] width 52 height 32
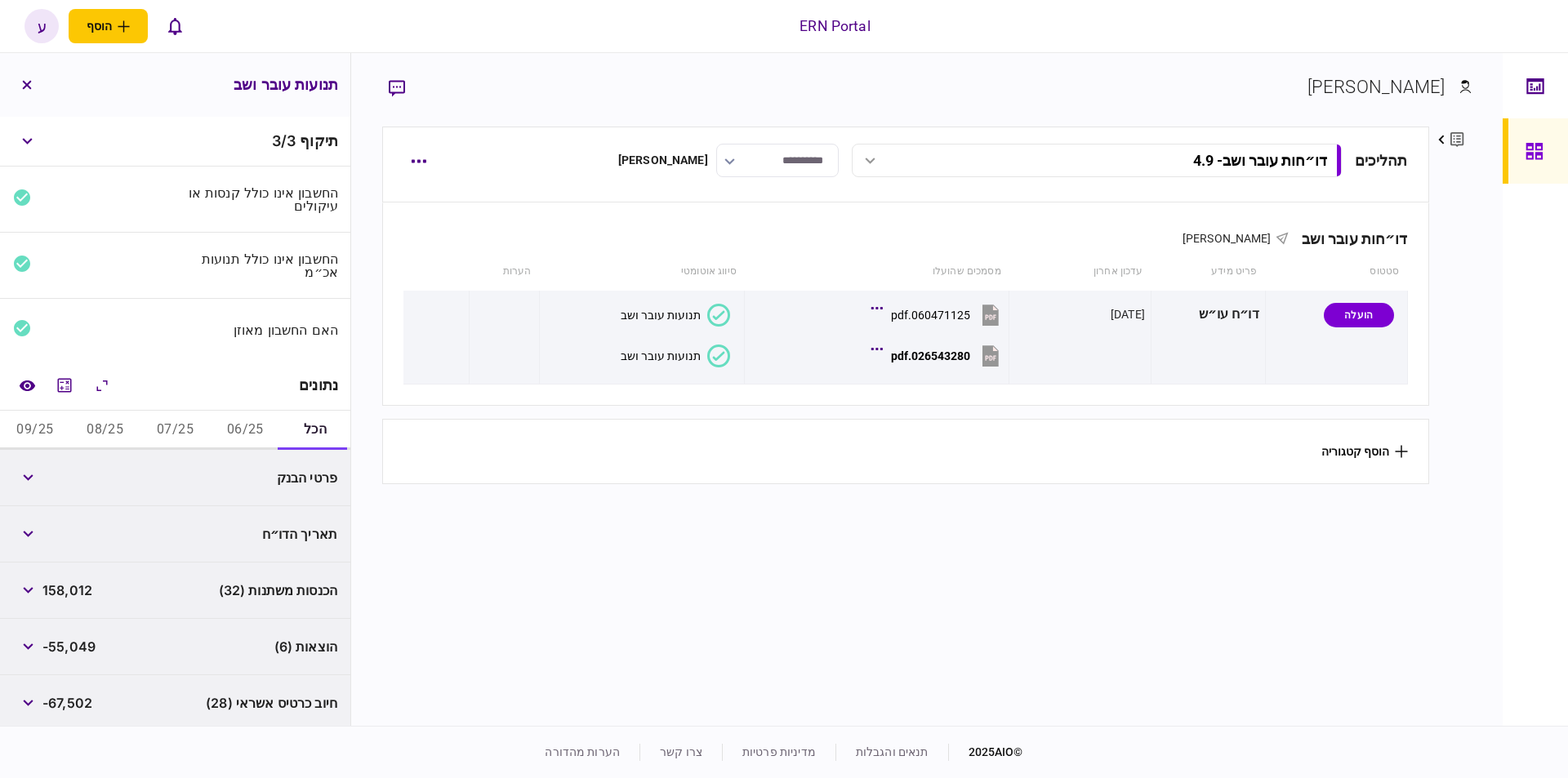
click at [245, 436] on button "06/25" at bounding box center [245, 430] width 70 height 39
click at [82, 473] on span "53,682" at bounding box center [65, 477] width 45 height 19
copy span "53,682"
click at [81, 531] on span "-18,356" at bounding box center [67, 533] width 49 height 19
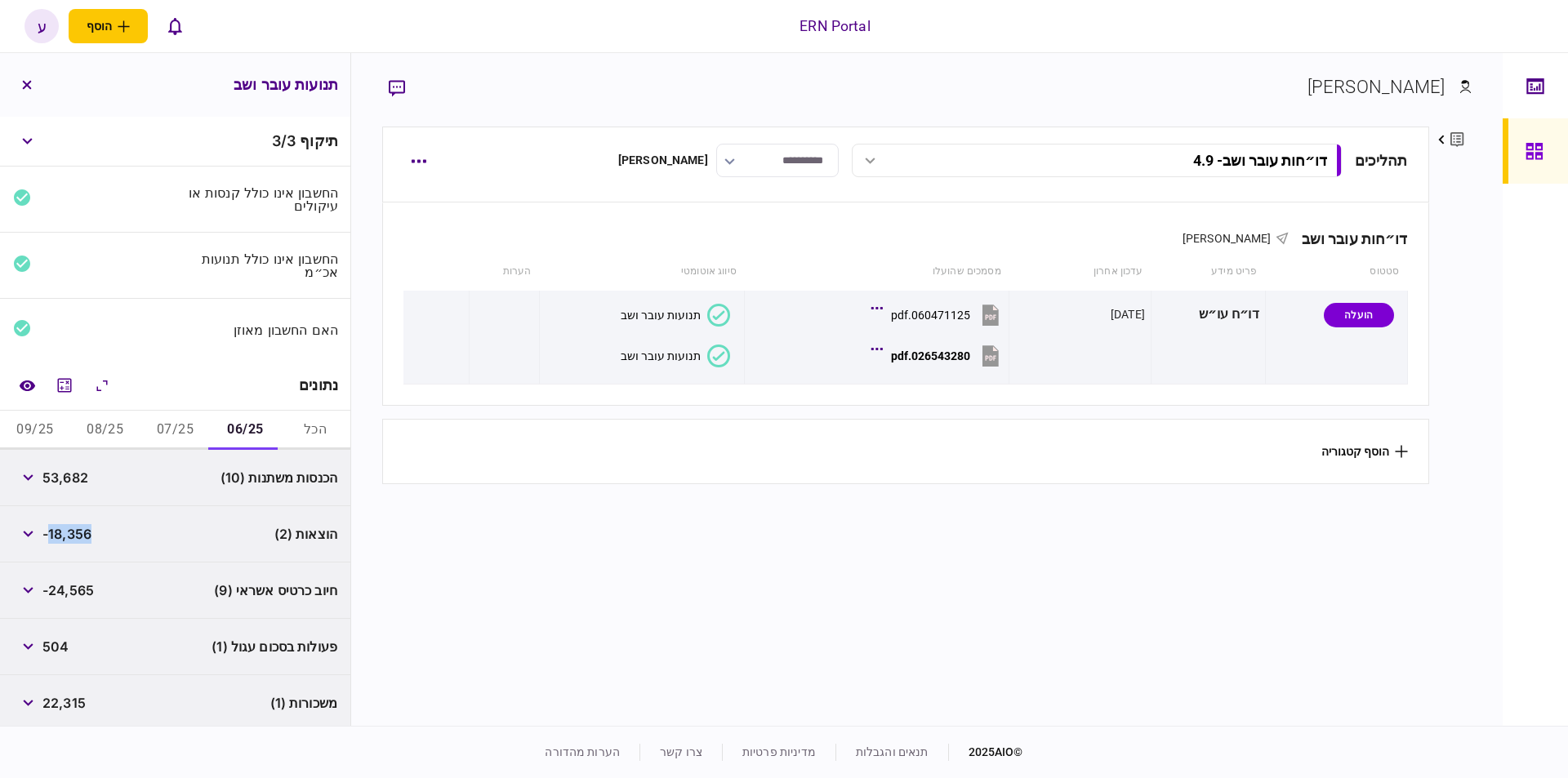
click at [81, 531] on span "-18,356" at bounding box center [67, 533] width 49 height 19
copy span "18,356"
click at [31, 526] on button "button" at bounding box center [28, 534] width 30 height 30
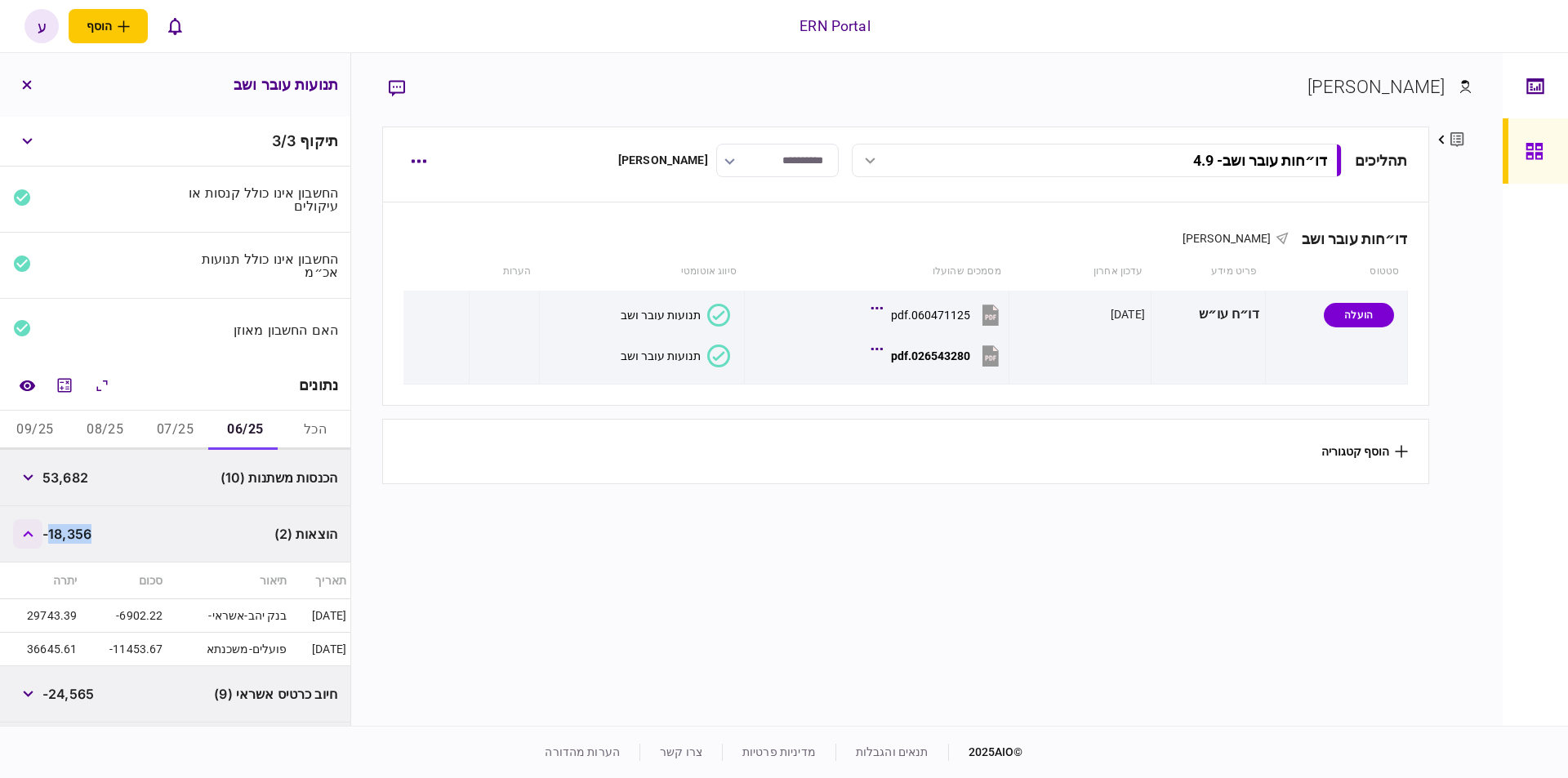
click at [31, 526] on button "button" at bounding box center [28, 534] width 30 height 30
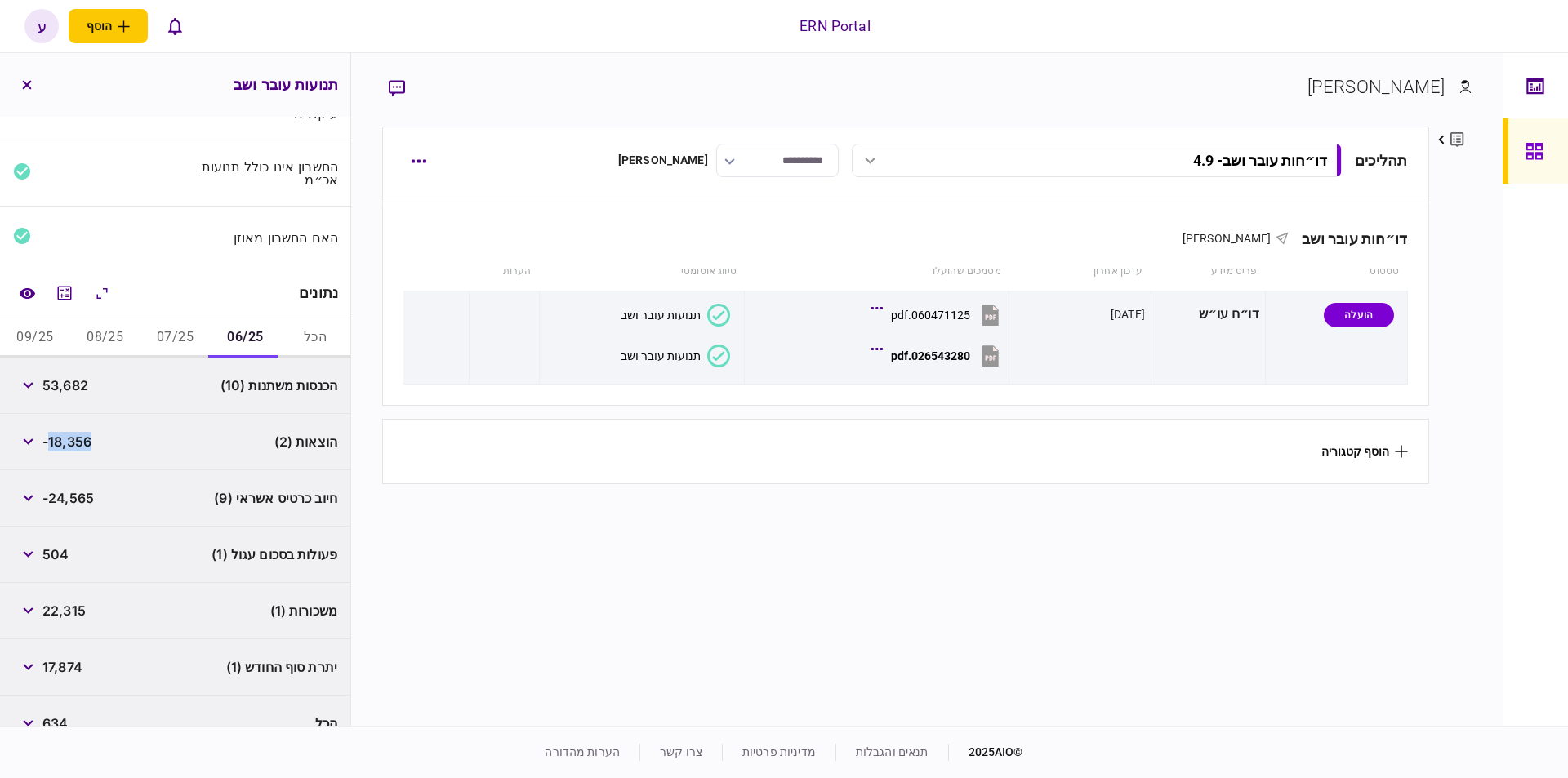
scroll to position [115, 0]
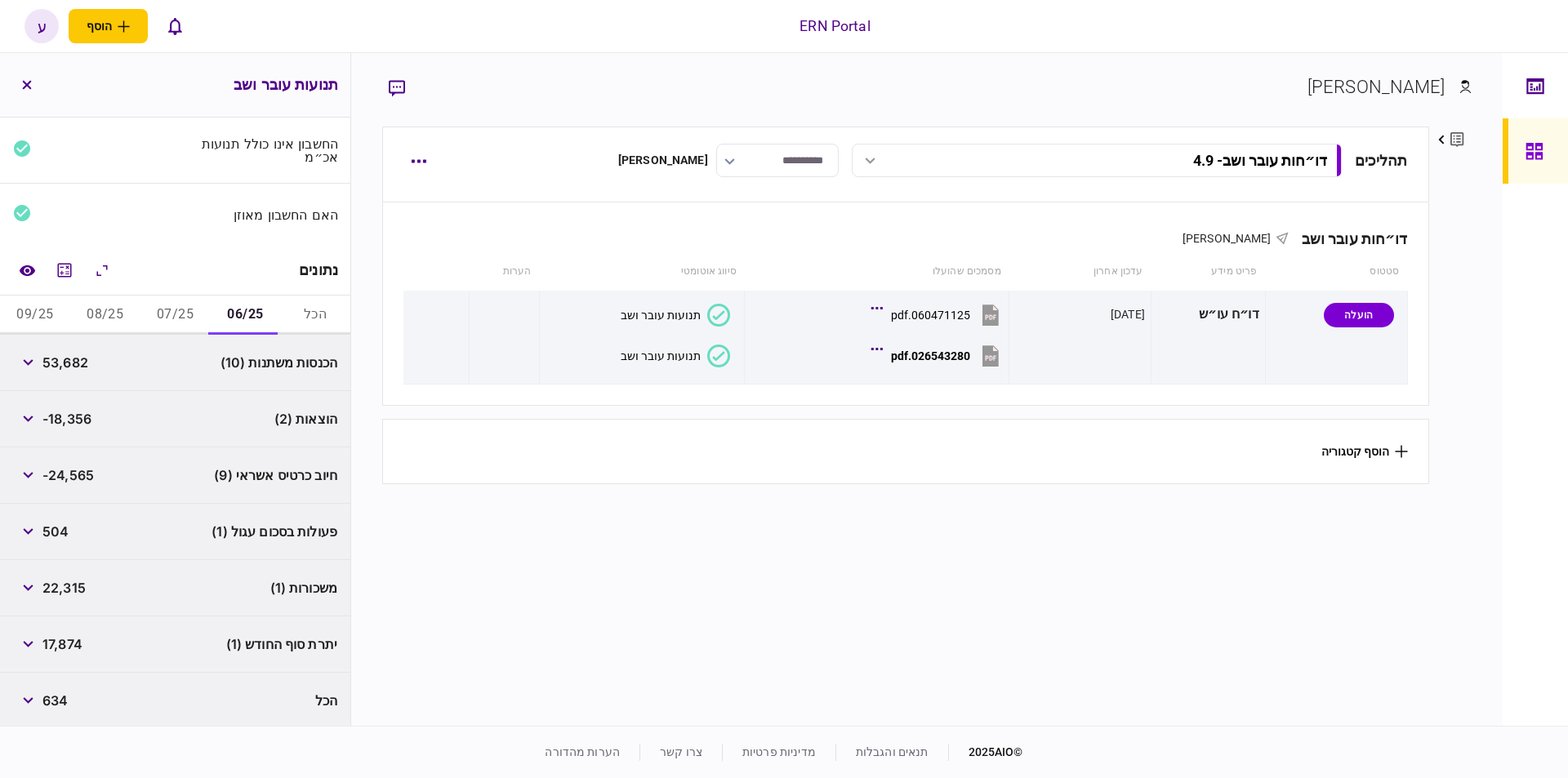
click at [75, 578] on span "22,315" at bounding box center [64, 587] width 44 height 19
click at [63, 650] on span "17,874" at bounding box center [62, 644] width 40 height 19
click at [64, 637] on span "17,874" at bounding box center [62, 644] width 40 height 19
copy span "17,874"
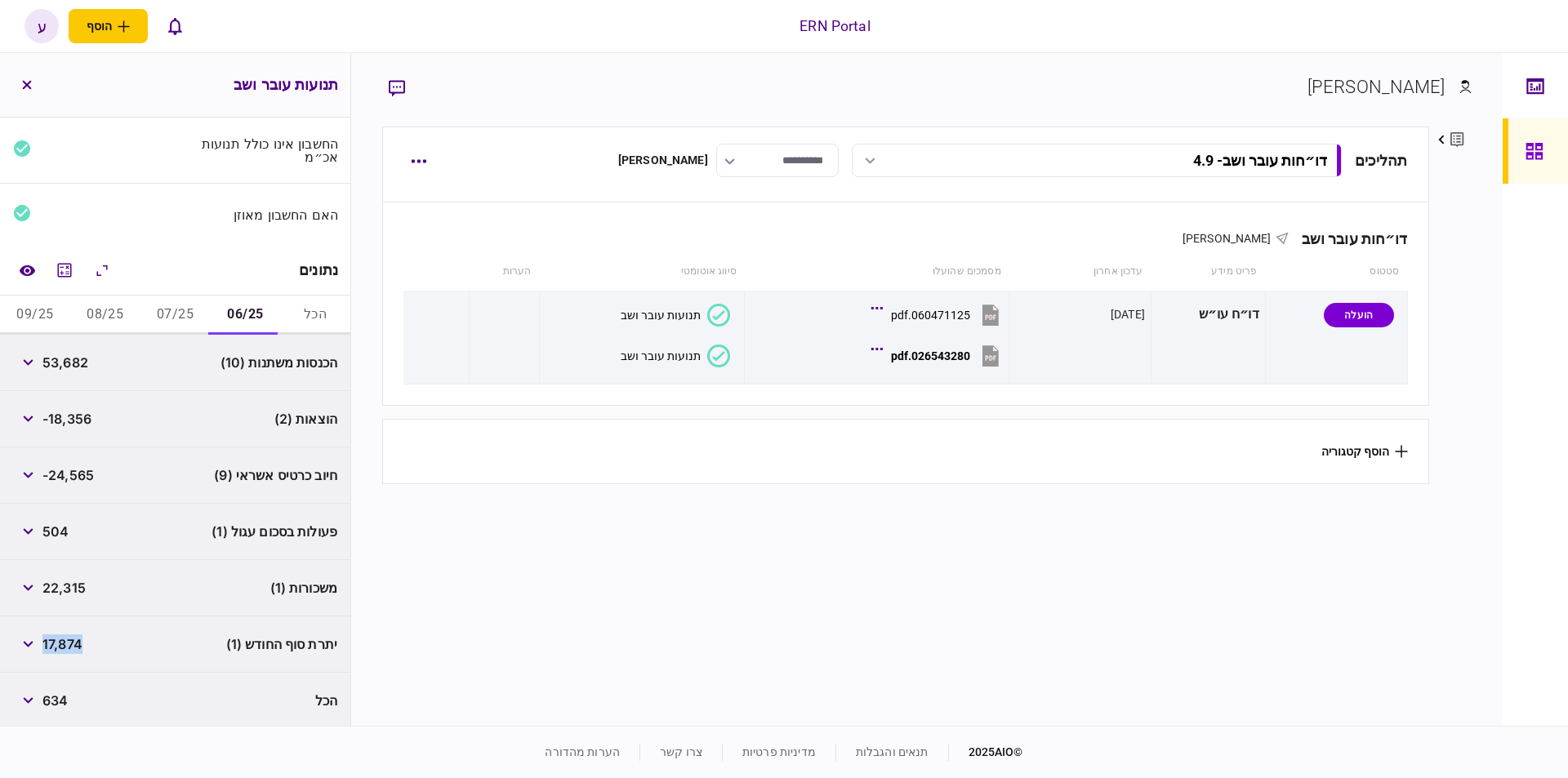
click at [193, 308] on button "07/25" at bounding box center [176, 315] width 70 height 39
click at [68, 368] on span "51,199" at bounding box center [62, 362] width 40 height 19
copy span "51,199"
click at [68, 412] on span "-18,337" at bounding box center [67, 419] width 48 height 19
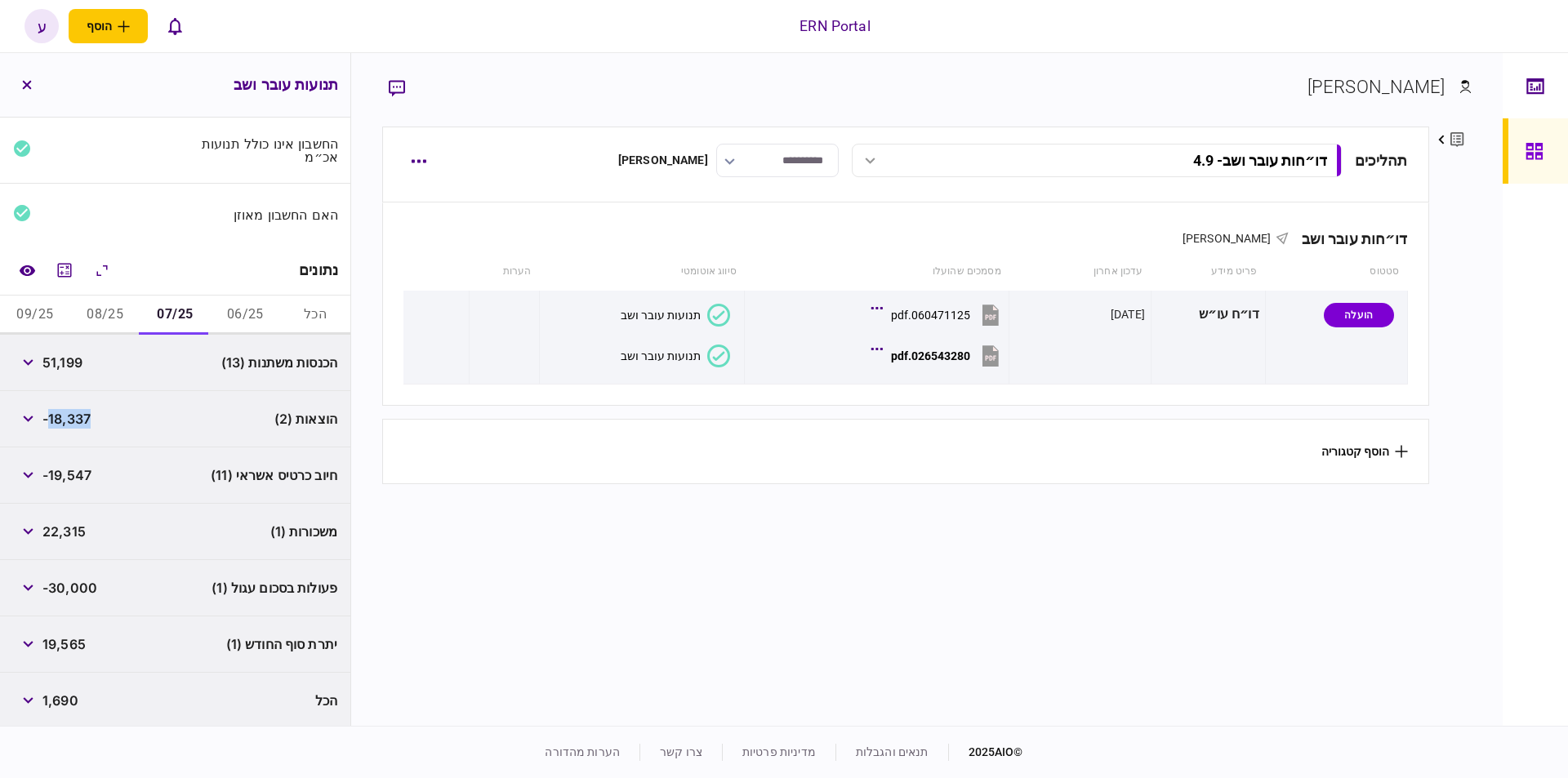
click at [68, 412] on span "-18,337" at bounding box center [67, 419] width 48 height 19
copy span "18,337"
click at [59, 652] on div "19,565" at bounding box center [49, 645] width 72 height 30
click at [63, 646] on span "19,565" at bounding box center [64, 644] width 44 height 19
click at [63, 645] on span "19,565" at bounding box center [64, 644] width 44 height 19
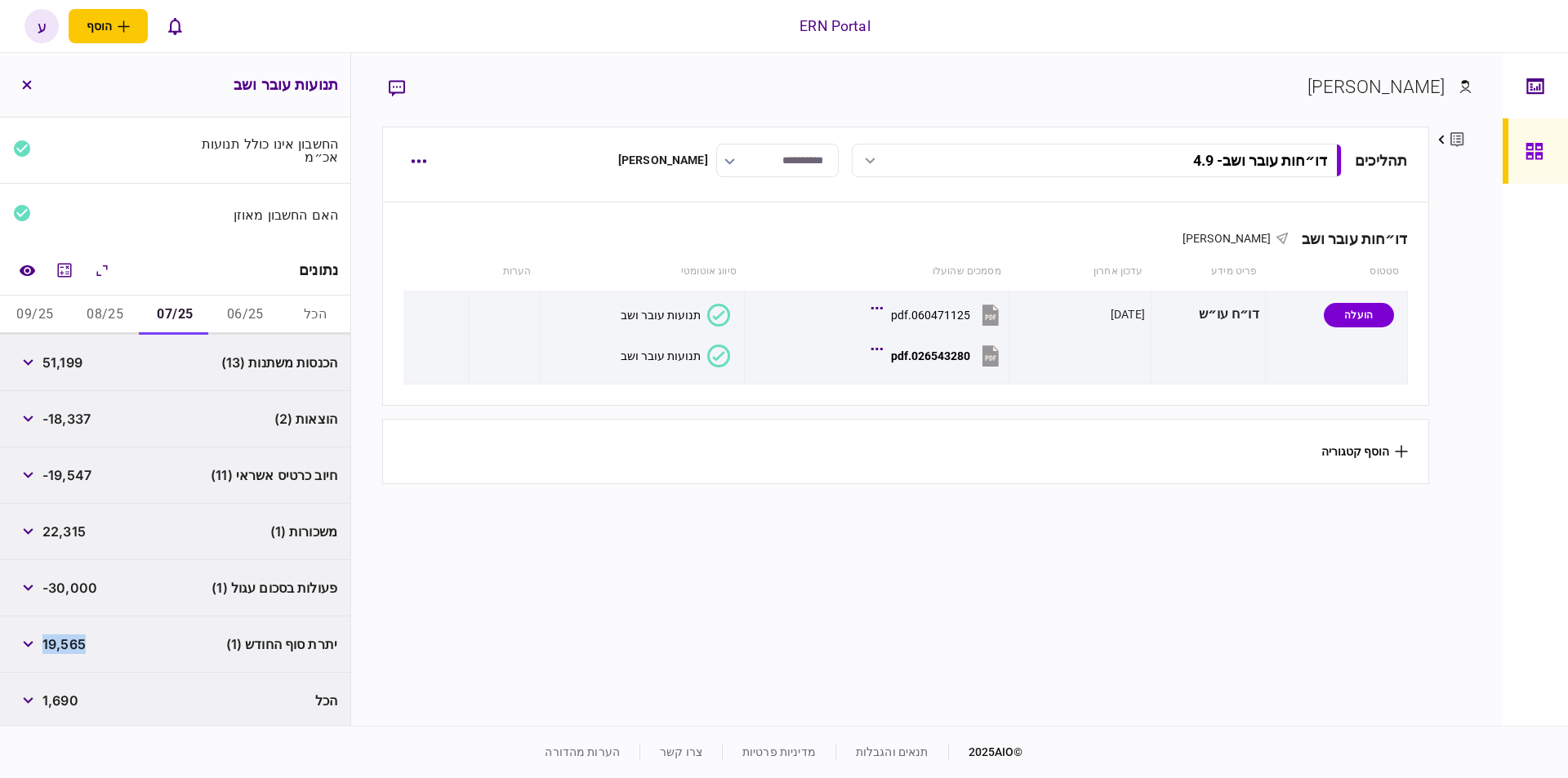
copy span "19,565"
click at [94, 320] on button "08/25" at bounding box center [106, 315] width 70 height 39
click at [72, 360] on span "53,130" at bounding box center [64, 362] width 44 height 19
copy span "53,130"
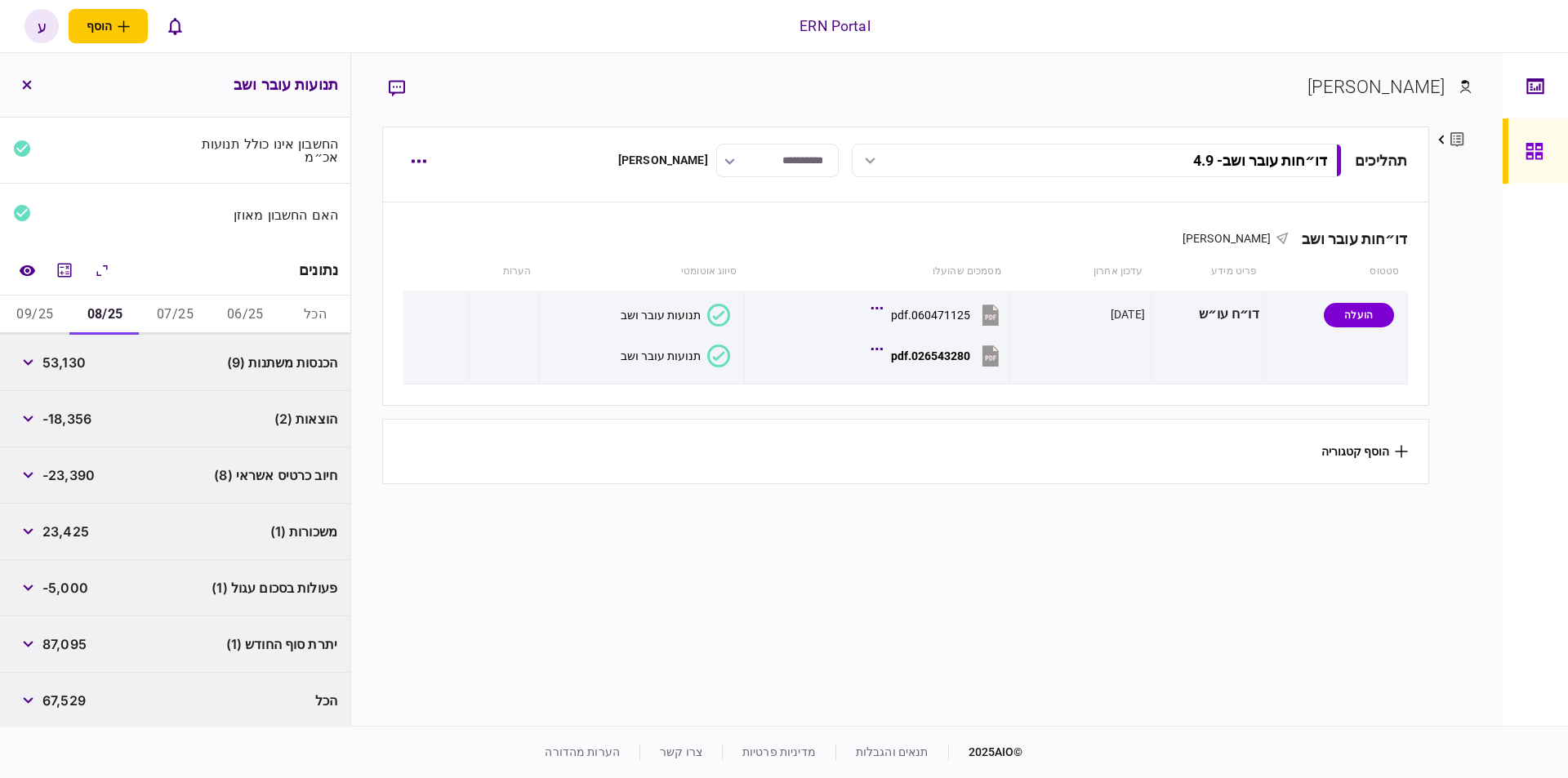
click at [88, 418] on span "-18,356" at bounding box center [67, 419] width 49 height 19
click at [87, 419] on span "-18,356" at bounding box center [67, 419] width 49 height 19
copy span "18,356"
click at [72, 634] on span "87,095" at bounding box center [65, 644] width 44 height 19
click at [71, 634] on span "87,095" at bounding box center [65, 644] width 44 height 19
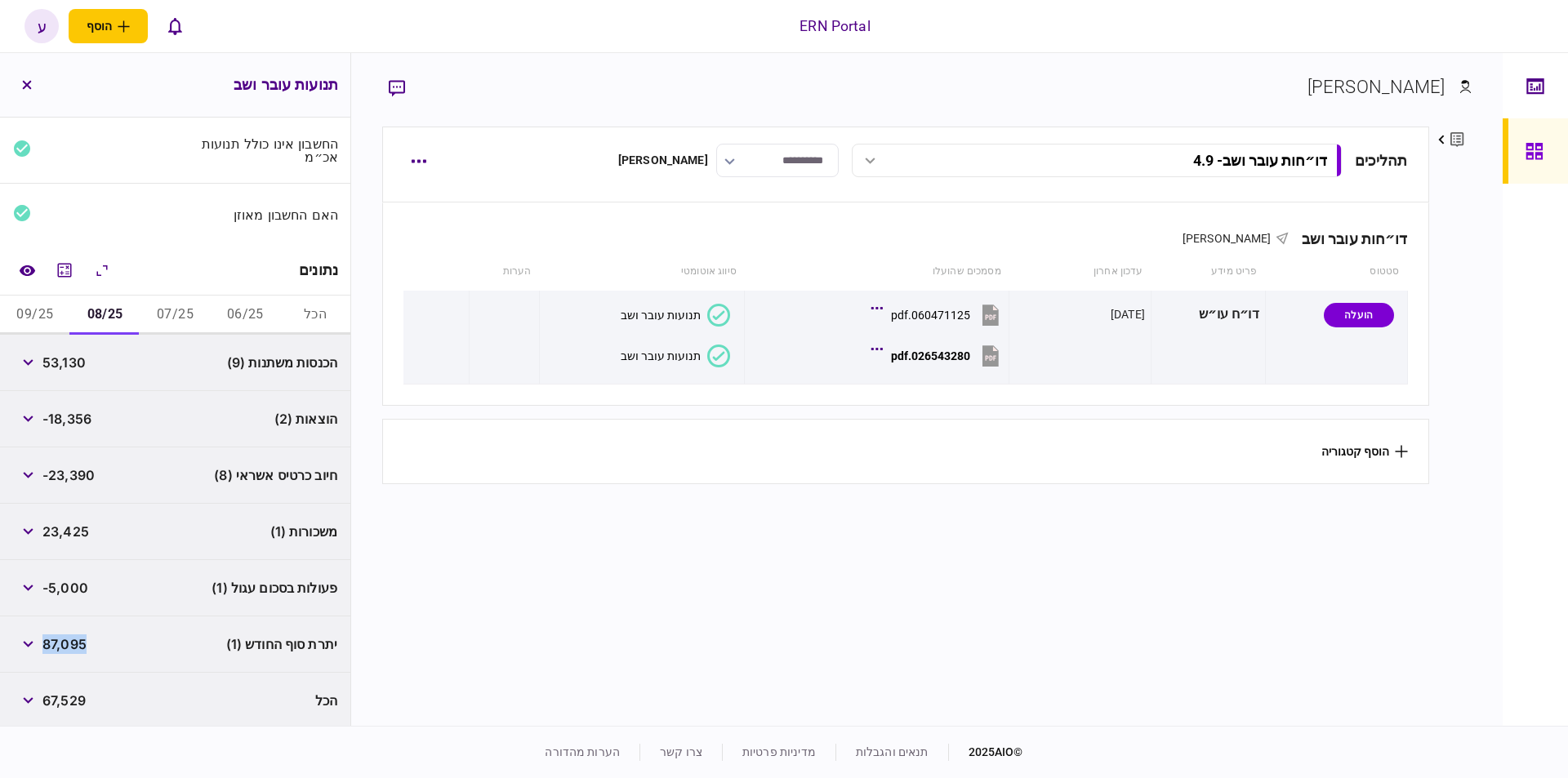
copy span "87,095"
click at [37, 319] on button "09/25" at bounding box center [35, 315] width 70 height 39
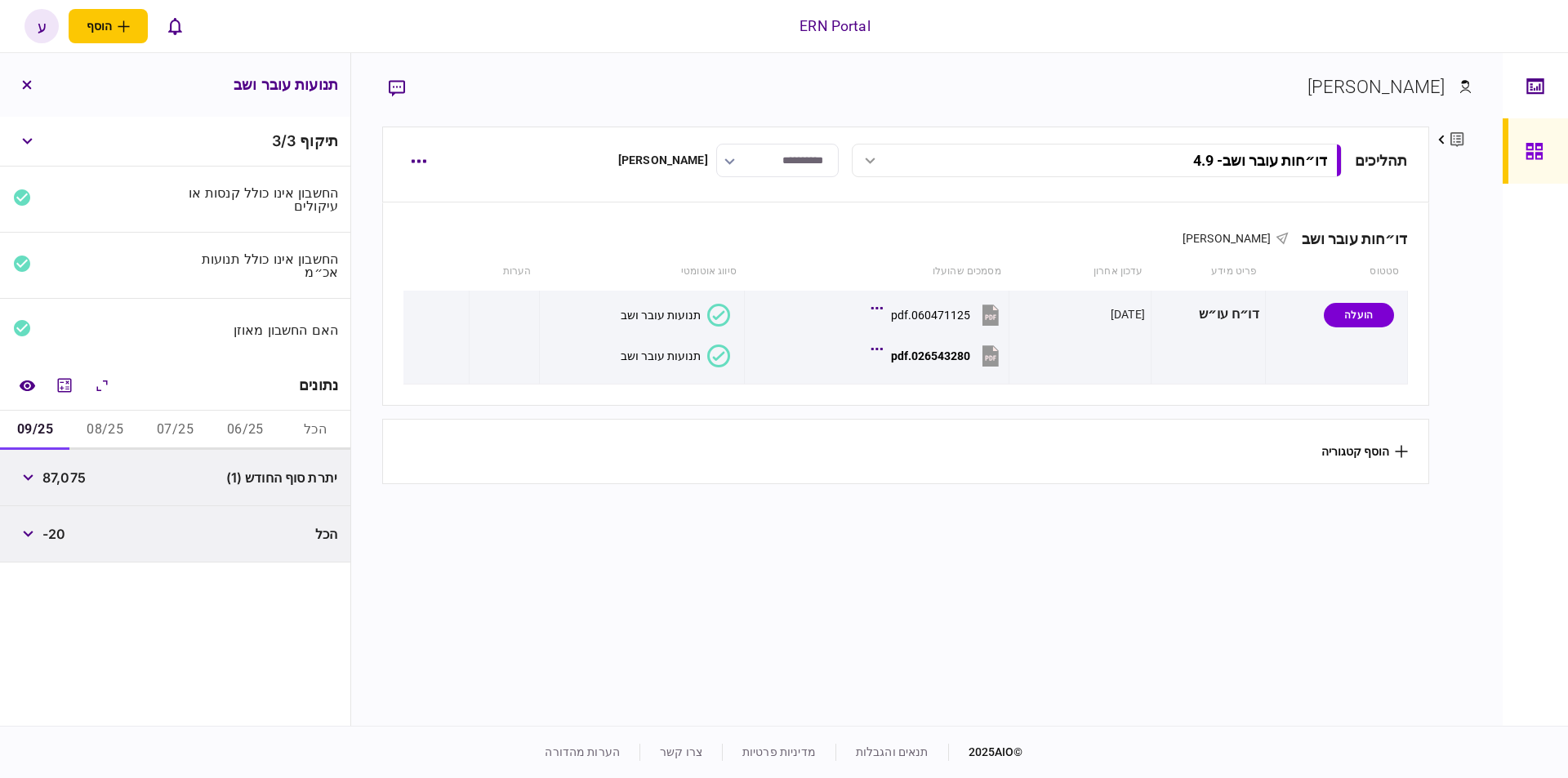
scroll to position [0, 0]
click at [61, 472] on span "87,075" at bounding box center [64, 477] width 44 height 19
click at [62, 383] on icon "מחשבון" at bounding box center [65, 384] width 14 height 14
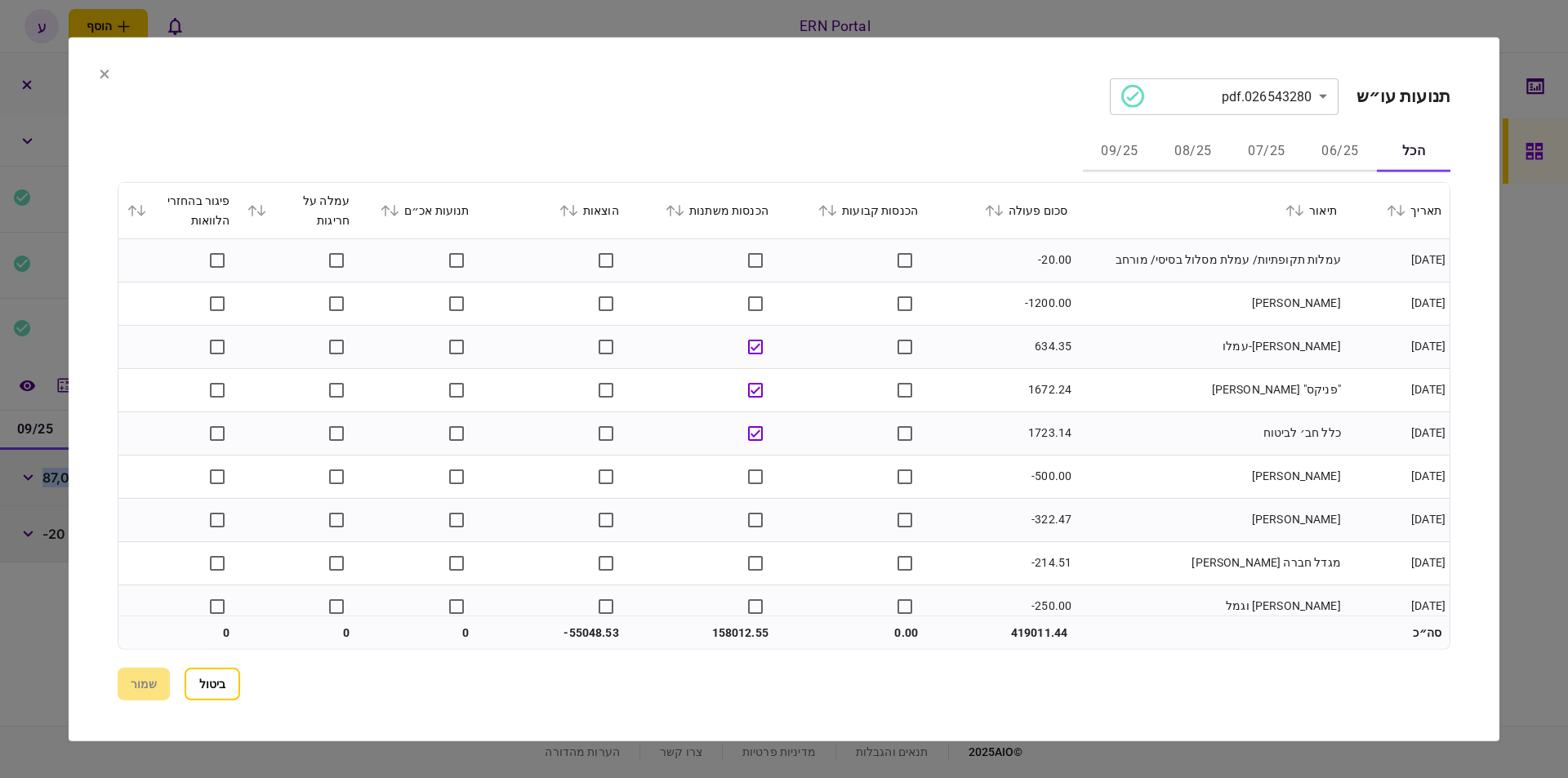
click at [1306, 148] on div "הכל 06/25 07/25 08/25 09/25" at bounding box center [784, 152] width 1333 height 39
click at [1011, 216] on div "סכום פעולה" at bounding box center [1001, 209] width 133 height 19
click at [1004, 207] on icon at bounding box center [998, 209] width 10 height 11
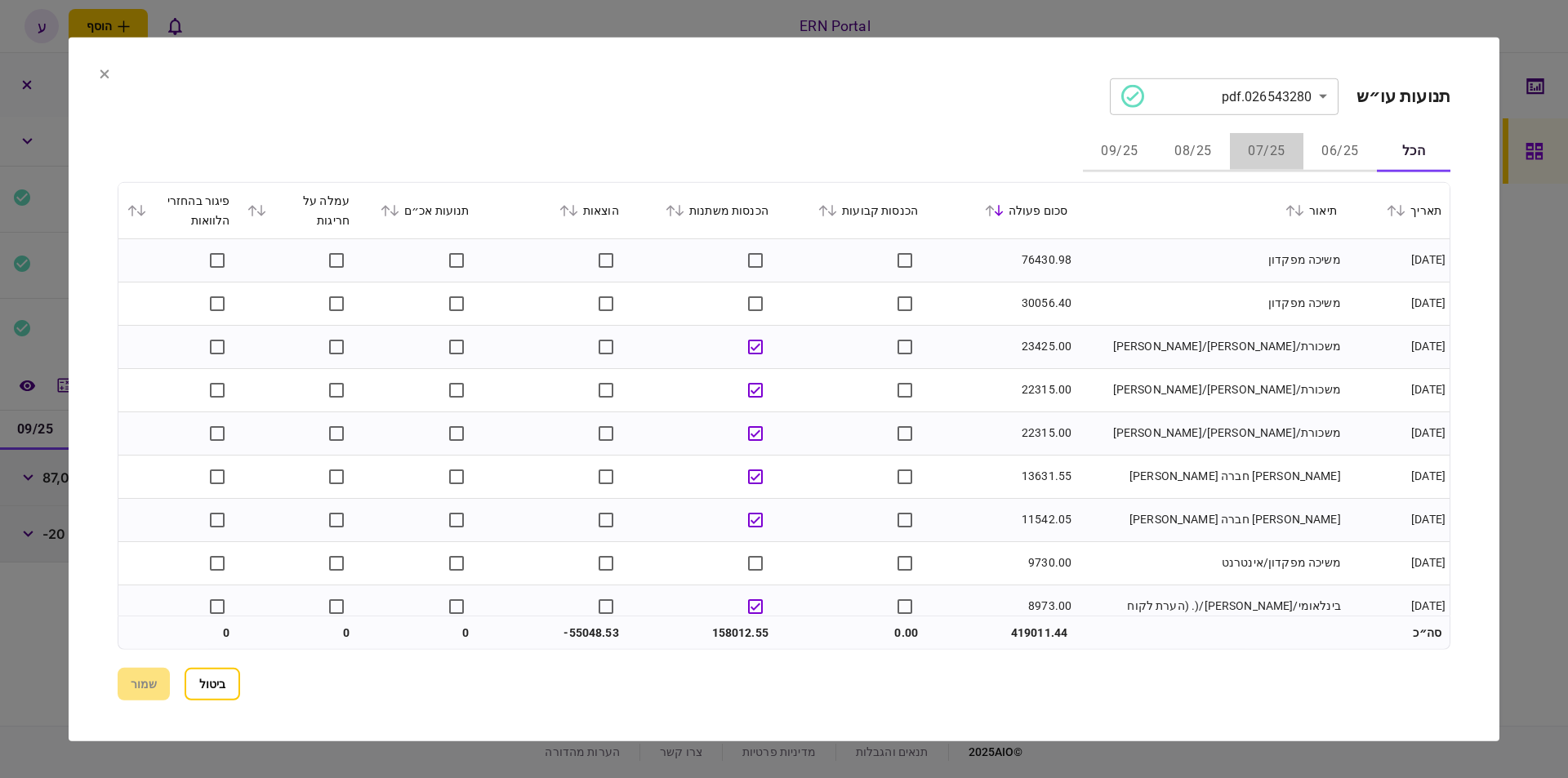
click at [1273, 141] on button "07/25" at bounding box center [1266, 152] width 73 height 39
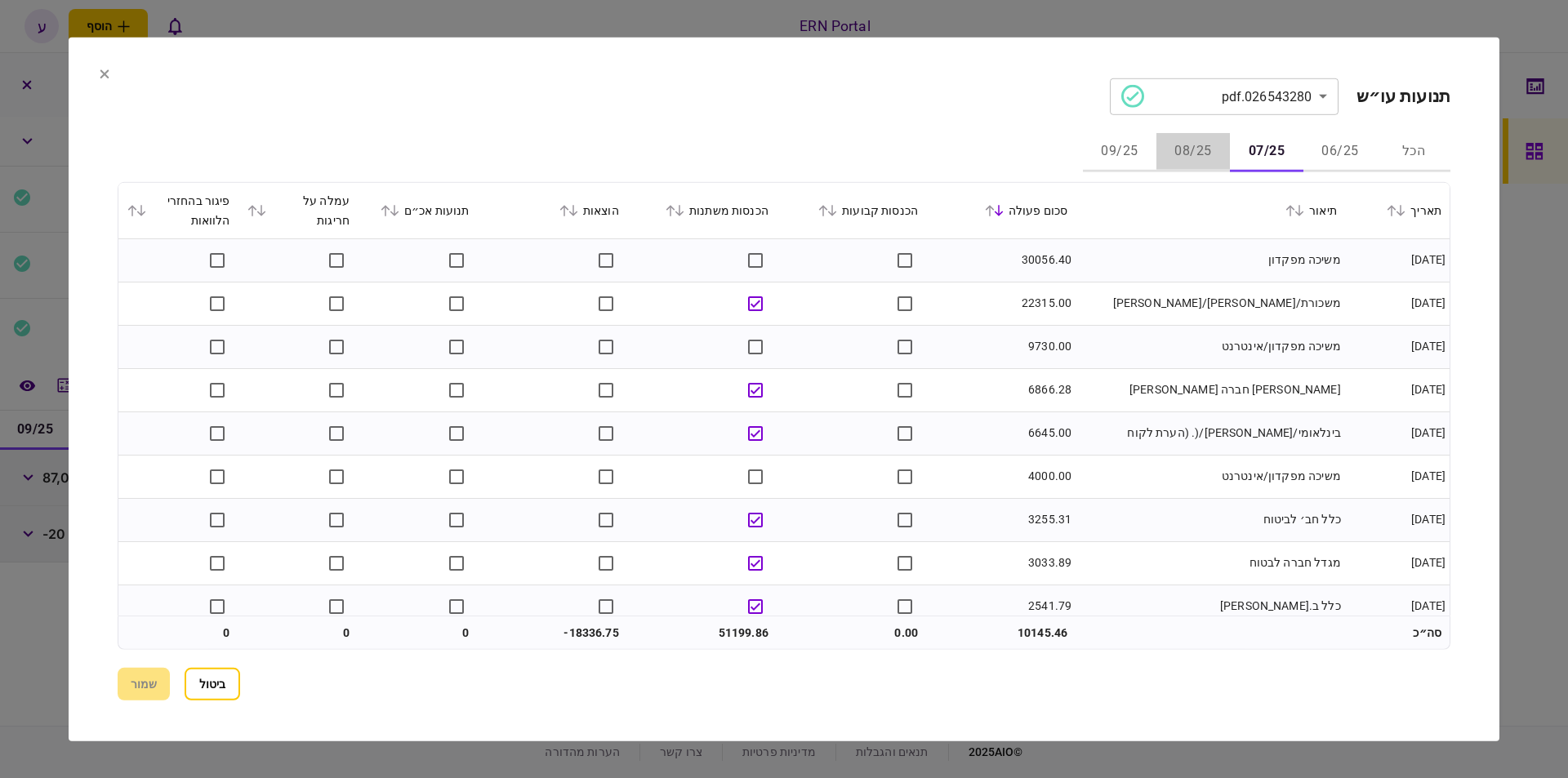
click at [1201, 145] on button "08/25" at bounding box center [1192, 152] width 73 height 39
click at [1240, 146] on button "07/25" at bounding box center [1266, 152] width 73 height 39
click at [1205, 144] on button "08/25" at bounding box center [1192, 152] width 73 height 39
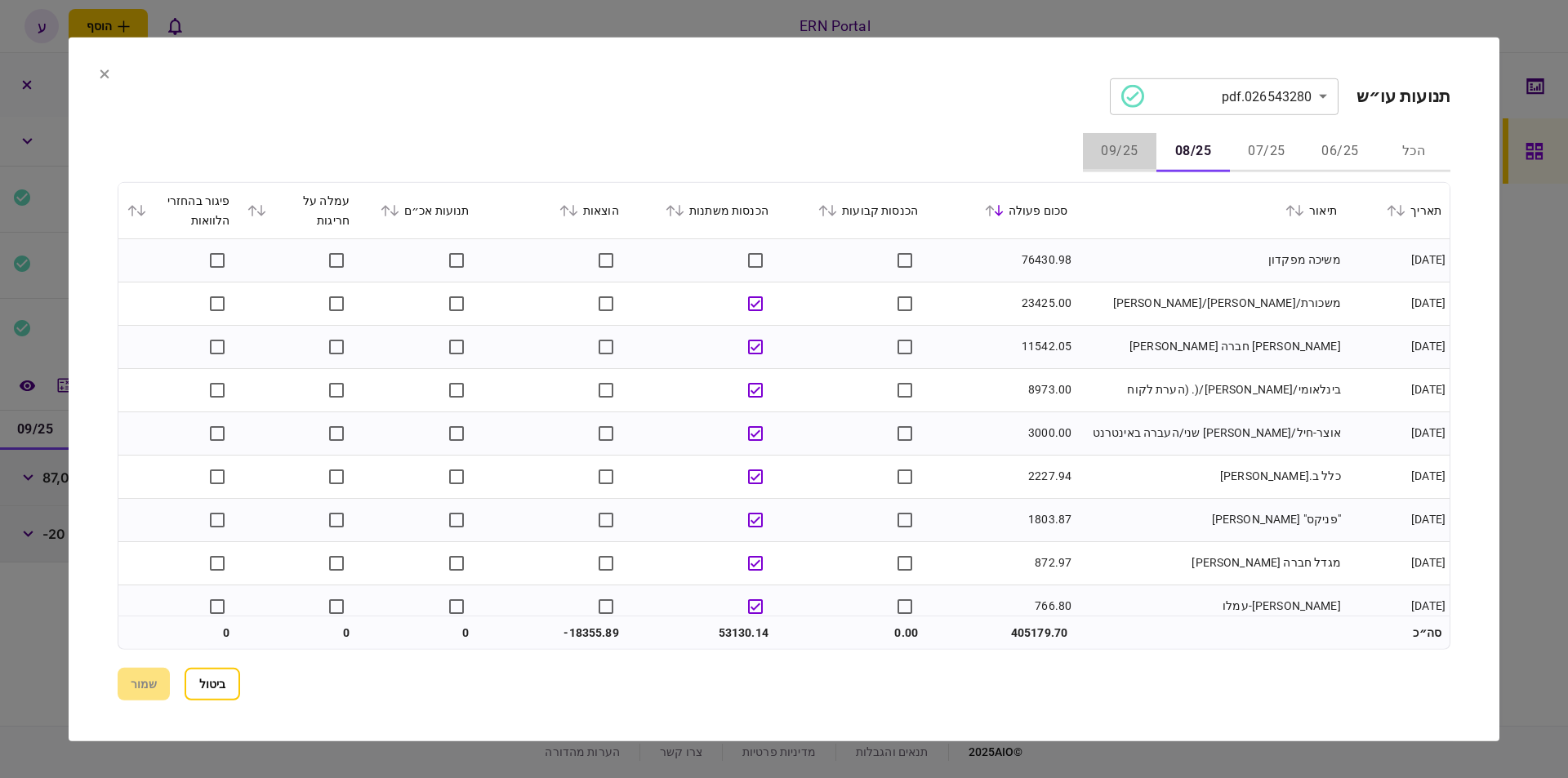
click at [1111, 162] on button "09/25" at bounding box center [1119, 152] width 73 height 39
